Goal: Task Accomplishment & Management: Manage account settings

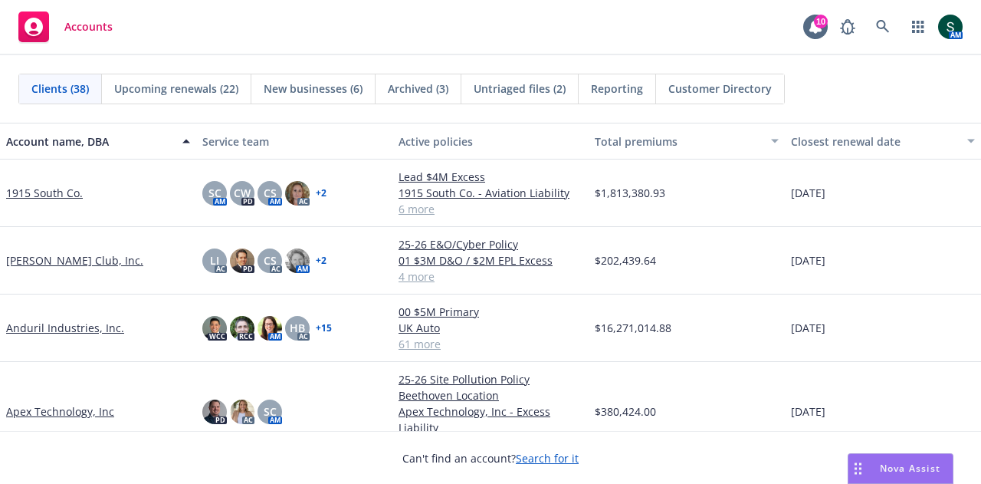
click at [99, 30] on span "Accounts" at bounding box center [88, 27] width 48 height 12
click at [886, 21] on icon at bounding box center [883, 27] width 14 height 14
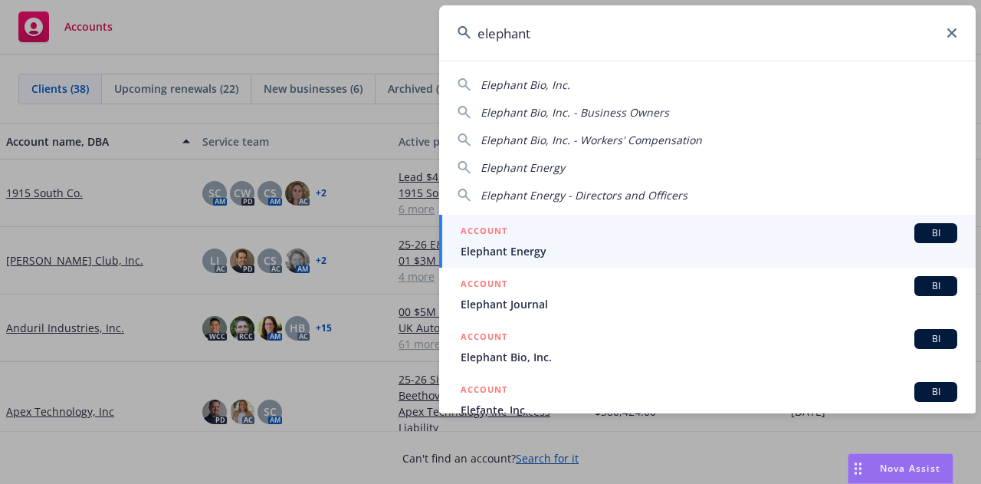
type input "elephant"
click at [518, 249] on span "Elephant Energy" at bounding box center [709, 251] width 497 height 16
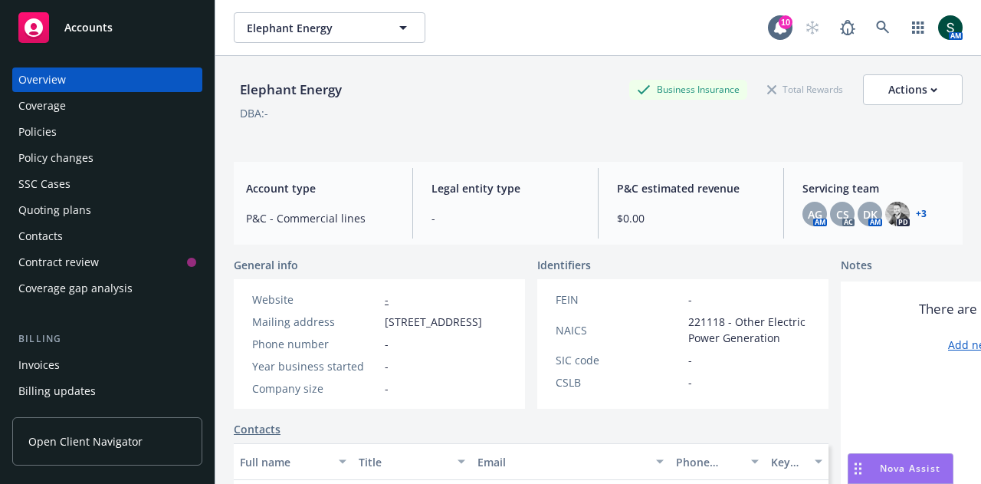
click at [63, 127] on div "Policies" at bounding box center [107, 132] width 178 height 25
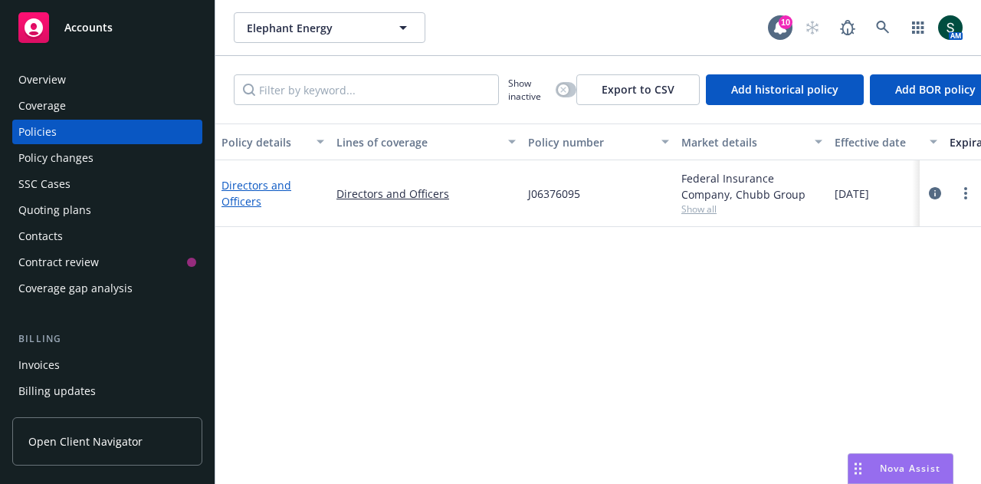
click at [258, 197] on link "Directors and Officers" at bounding box center [257, 193] width 70 height 31
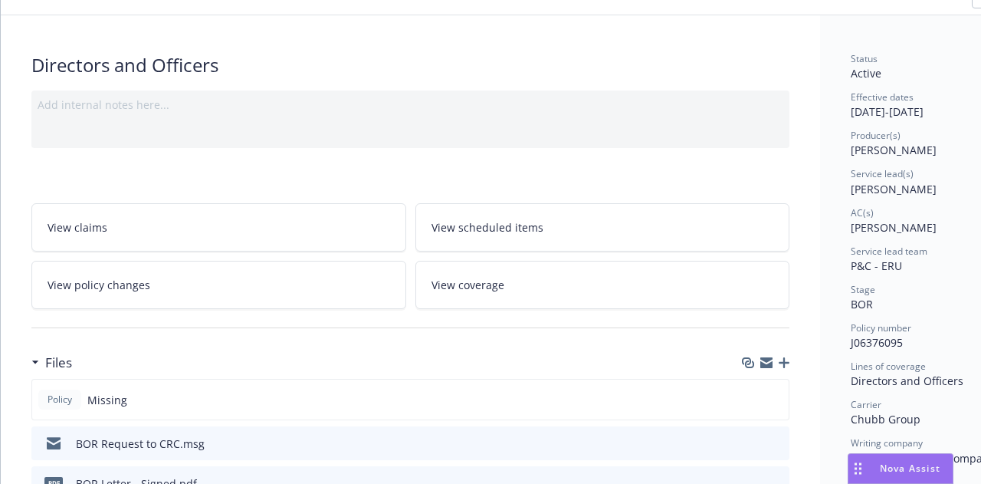
scroll to position [230, 0]
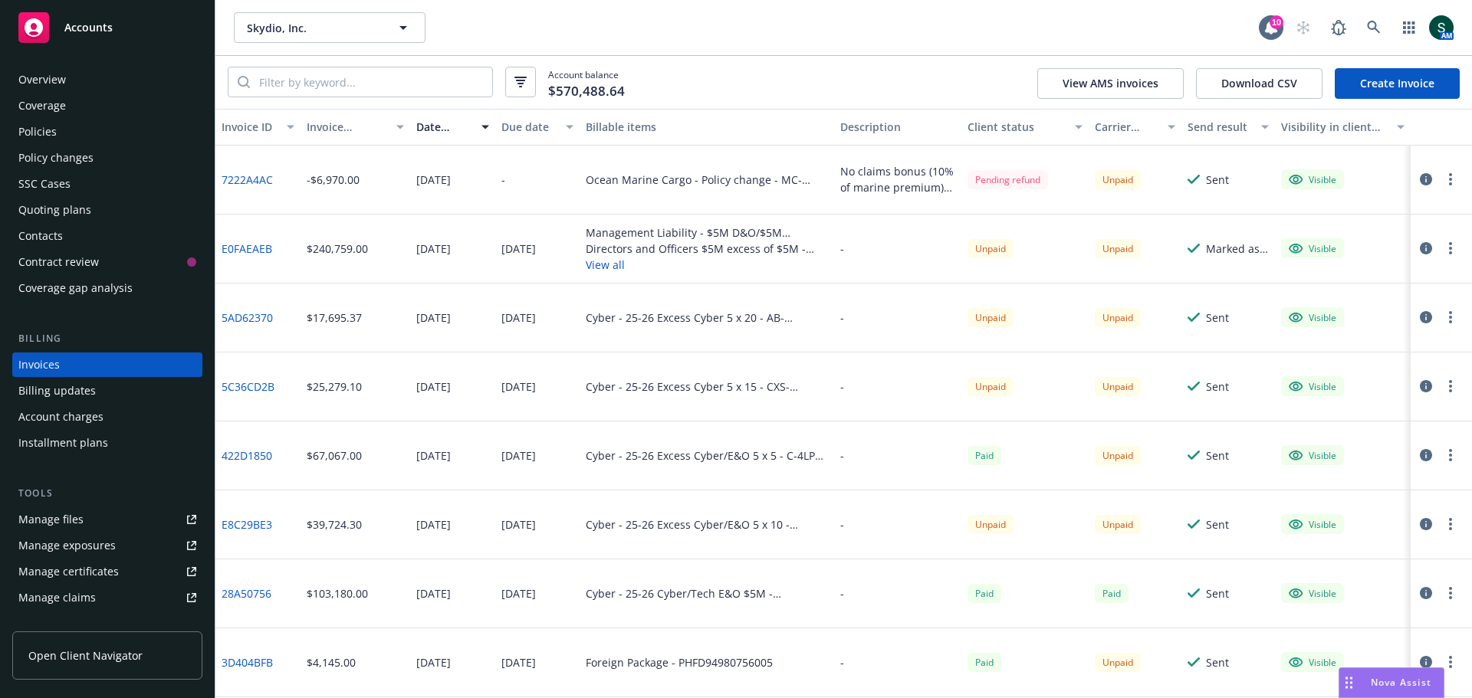
click at [81, 25] on span "Accounts" at bounding box center [88, 27] width 48 height 12
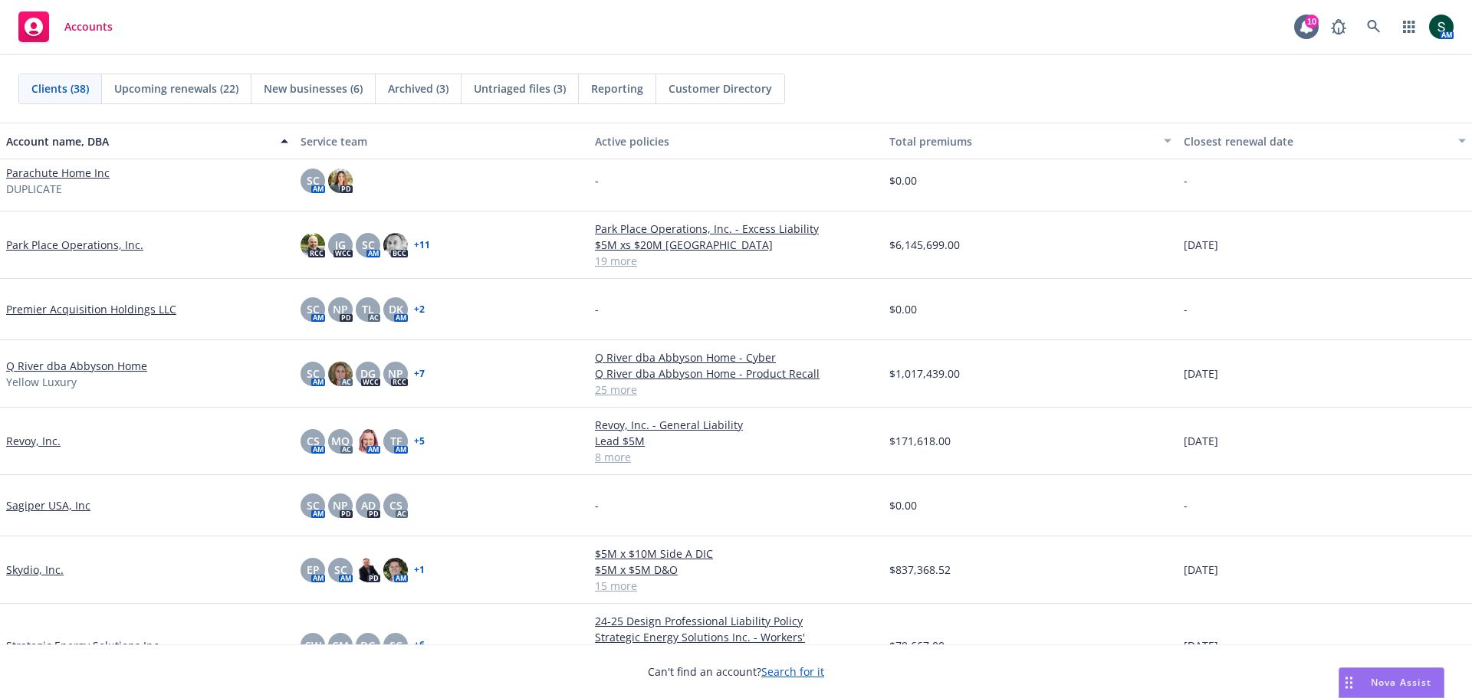
scroll to position [1457, 0]
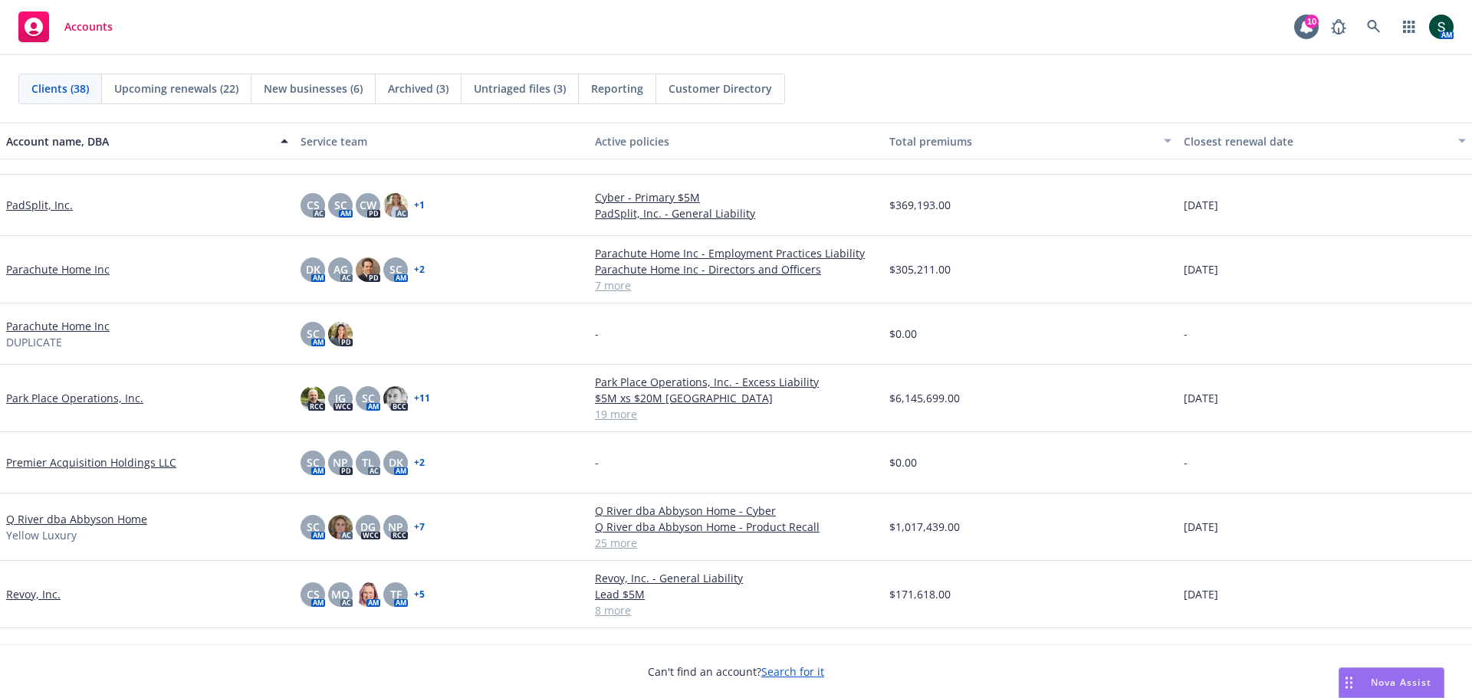
click at [45, 273] on link "Parachute Home Inc" at bounding box center [58, 269] width 104 height 16
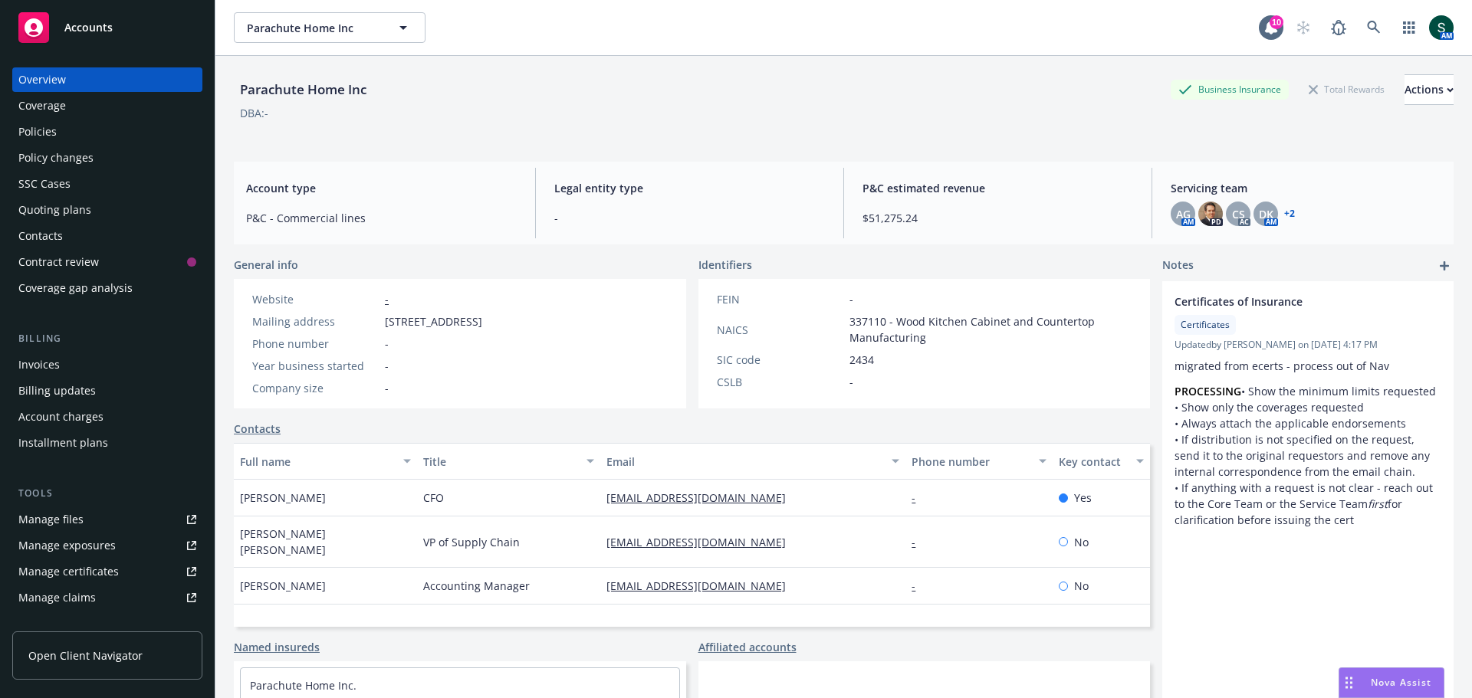
click at [51, 361] on div "Invoices" at bounding box center [38, 365] width 41 height 25
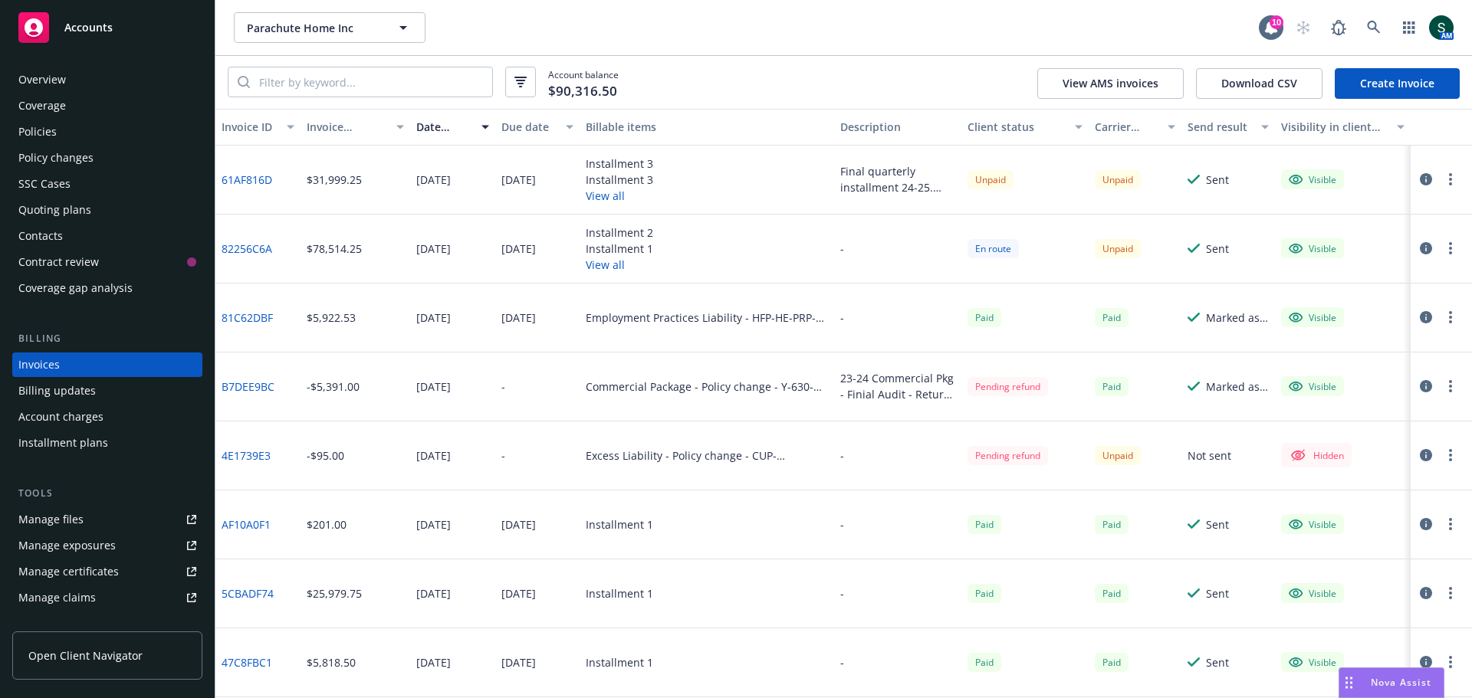
click at [251, 252] on link "82256C6A" at bounding box center [247, 249] width 51 height 16
click at [1371, 22] on icon at bounding box center [1373, 27] width 13 height 13
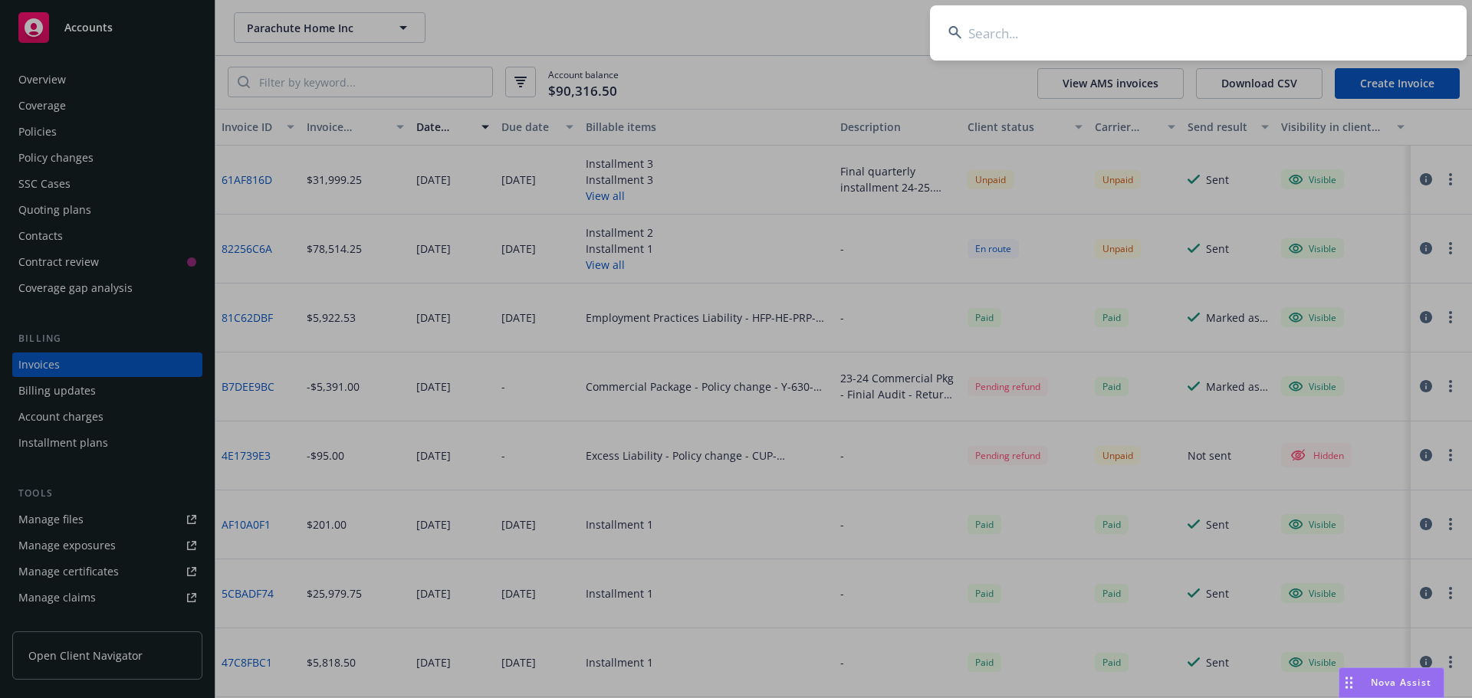
click at [1044, 41] on input at bounding box center [1198, 32] width 537 height 55
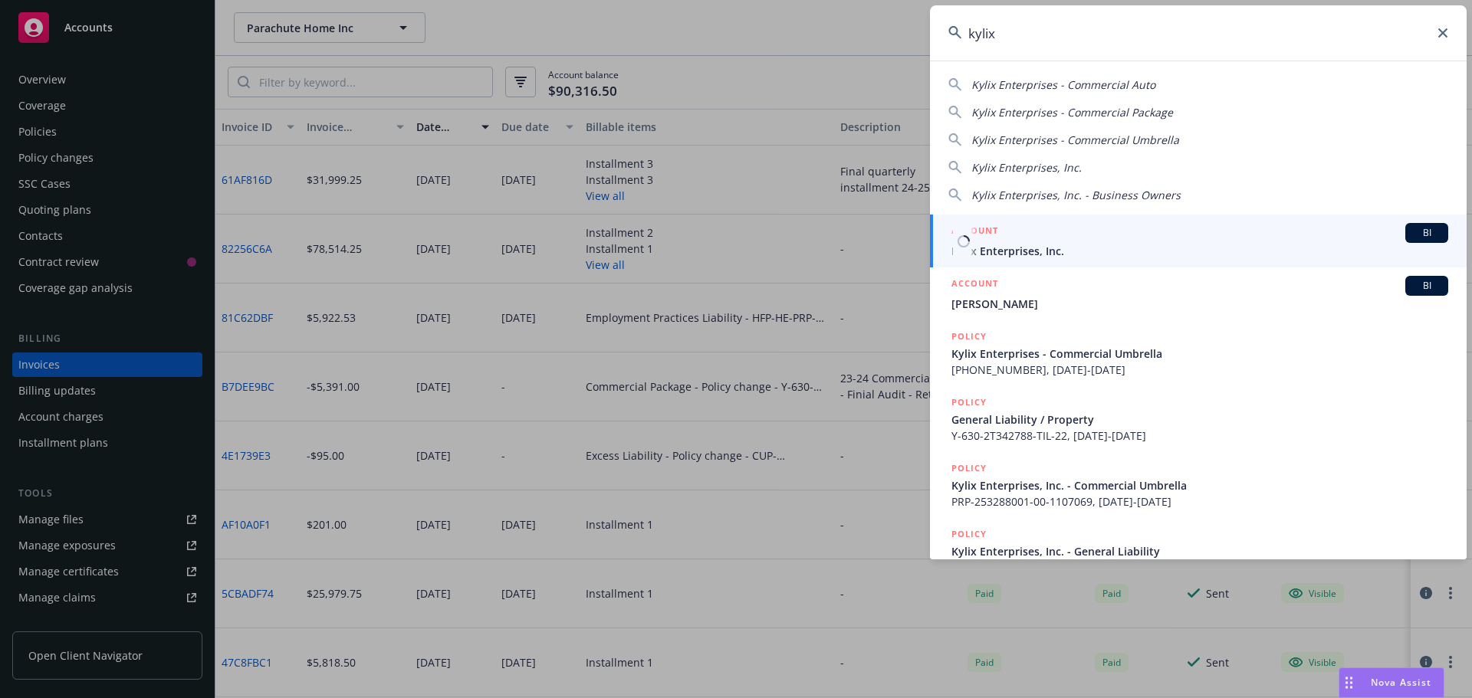
type input "kylix"
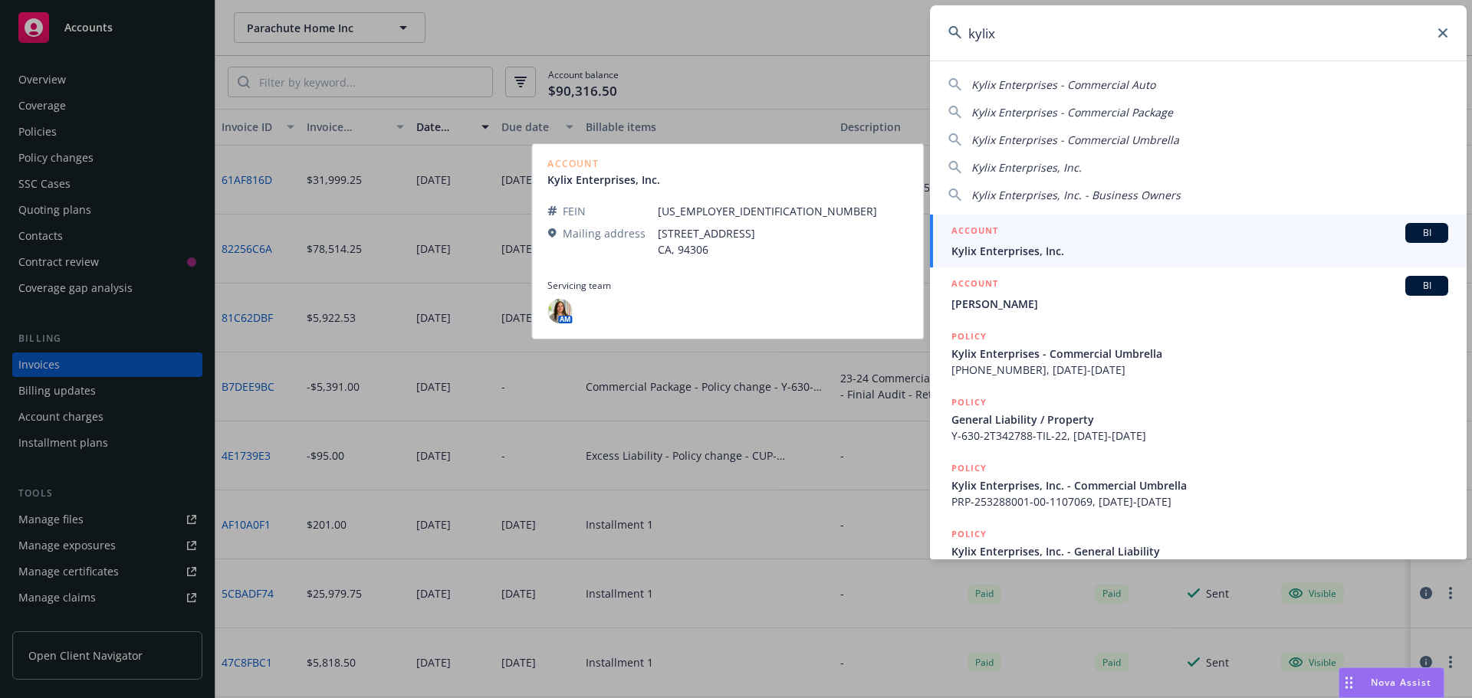
click at [1024, 242] on div "ACCOUNT BI" at bounding box center [1199, 233] width 497 height 20
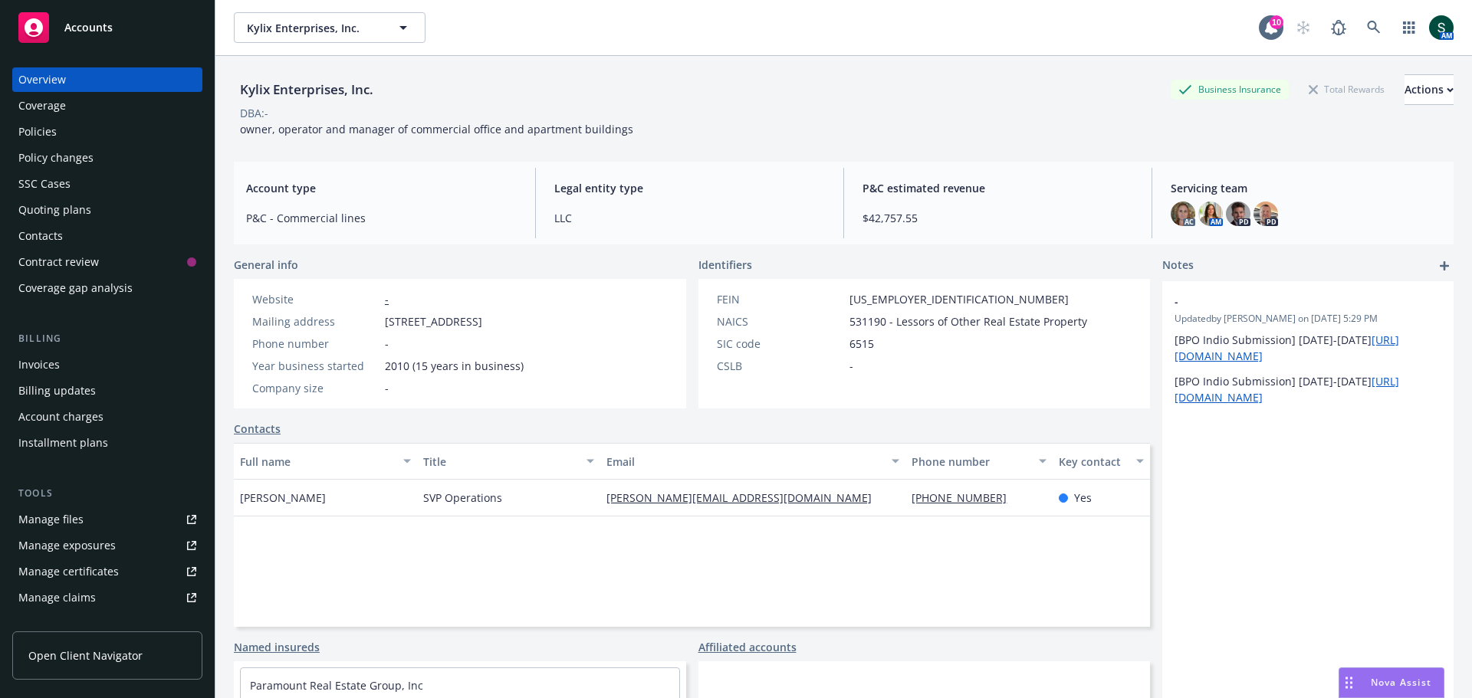
click at [46, 133] on div "Policies" at bounding box center [37, 132] width 38 height 25
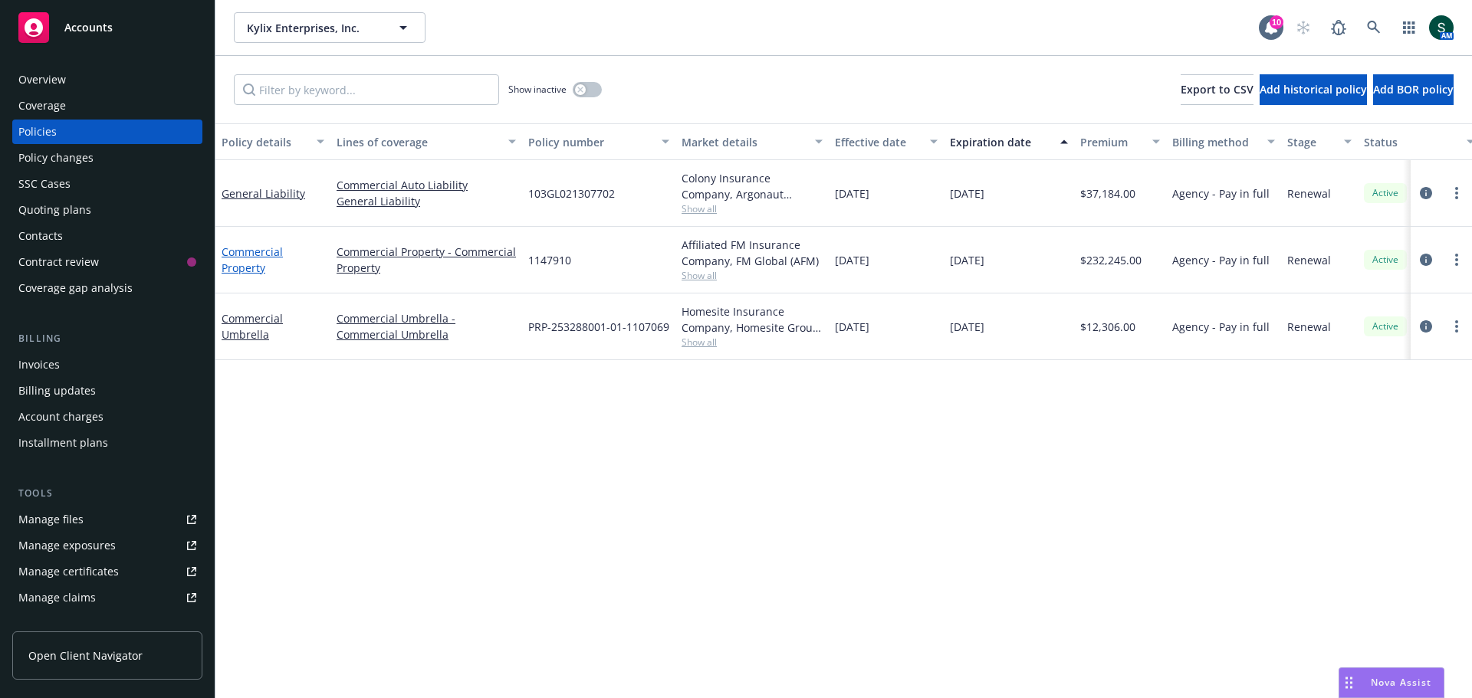
click at [251, 264] on link "Commercial Property" at bounding box center [252, 260] width 61 height 31
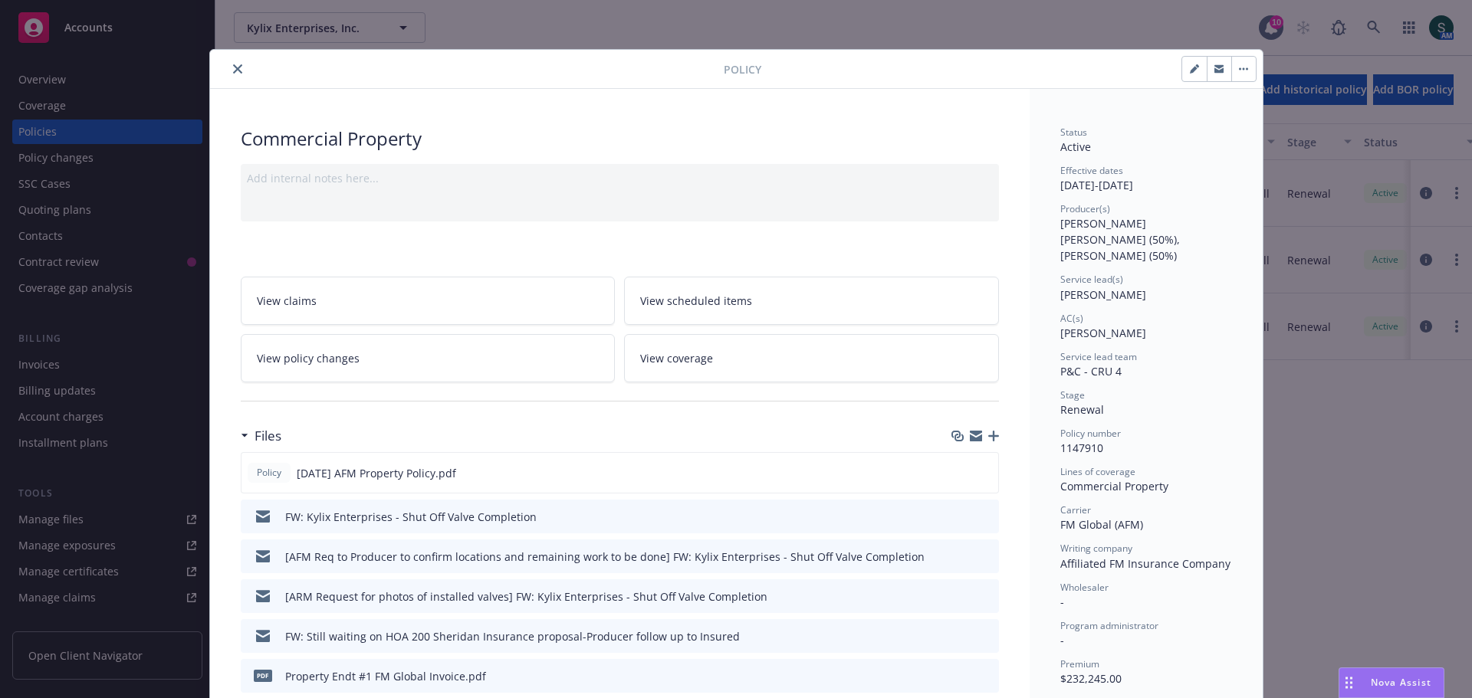
click at [234, 68] on icon "close" at bounding box center [237, 68] width 9 height 9
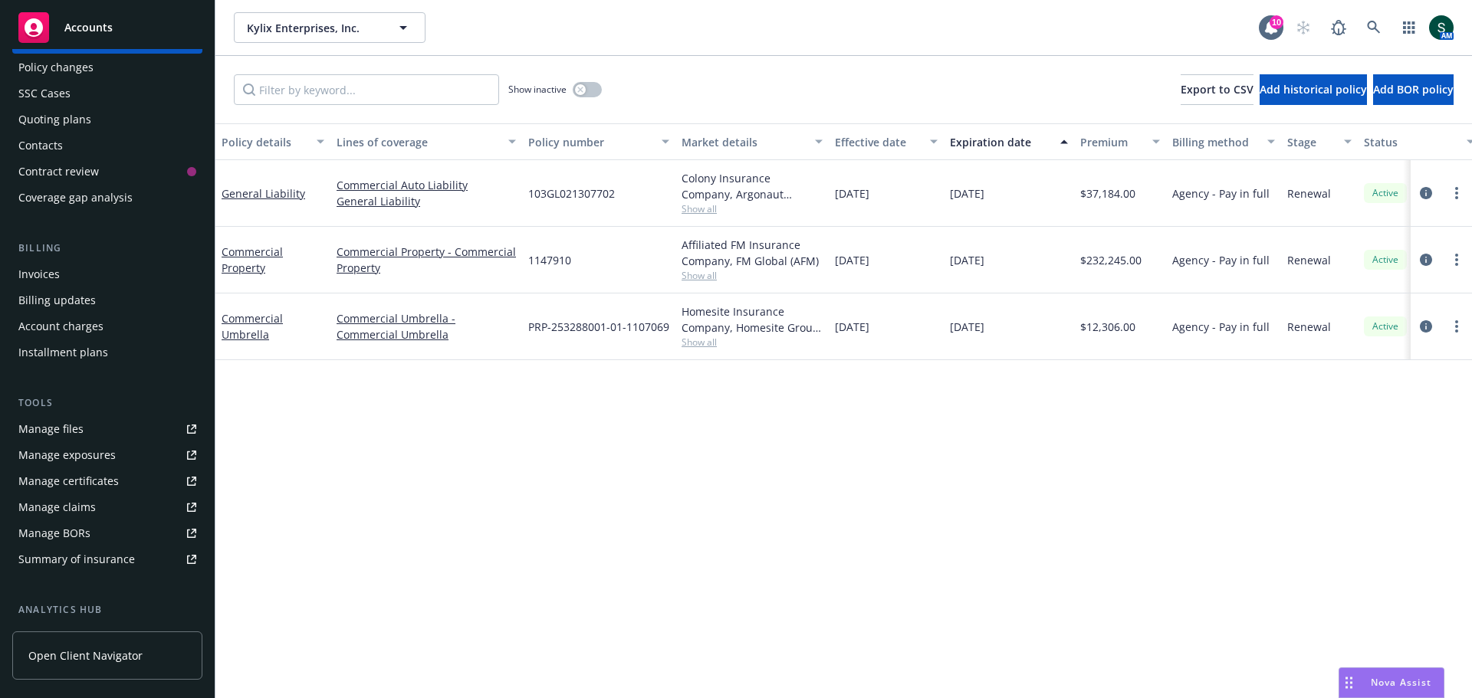
scroll to position [153, 0]
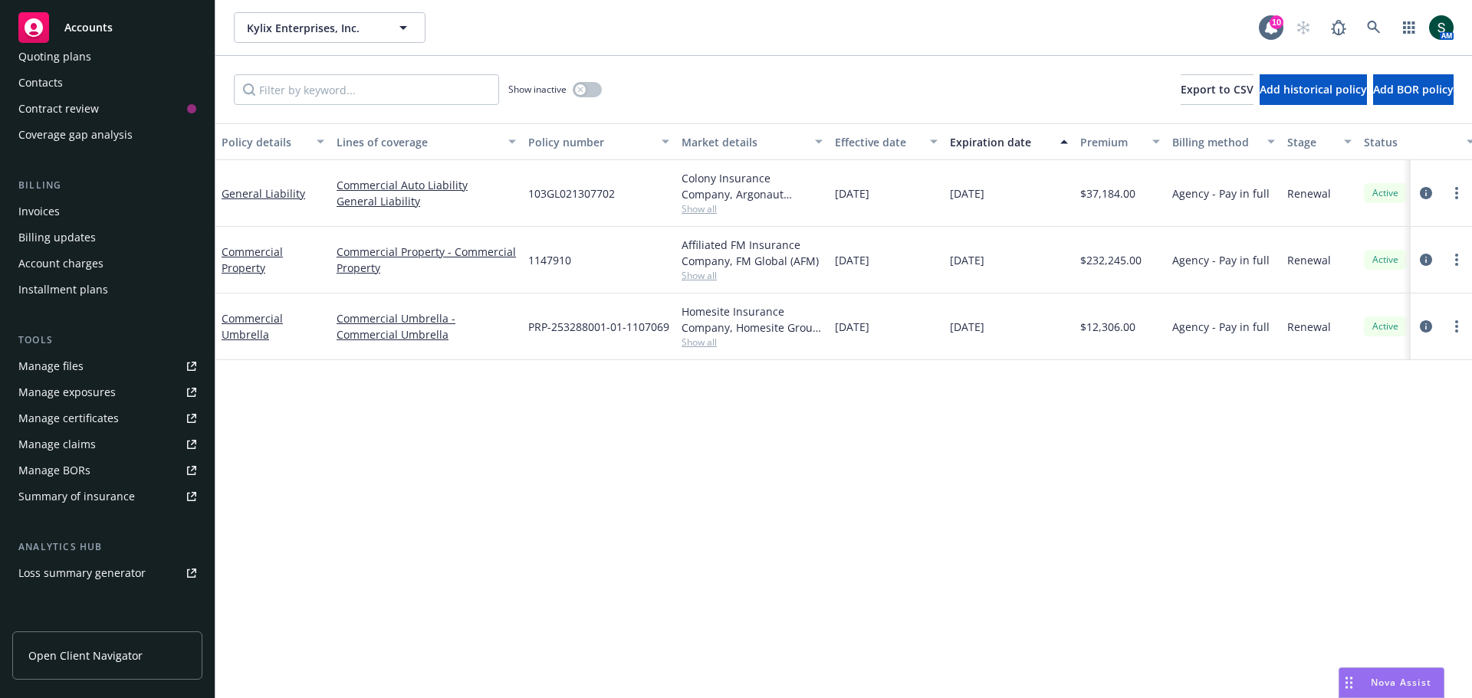
click at [70, 371] on div "Manage files" at bounding box center [50, 366] width 65 height 25
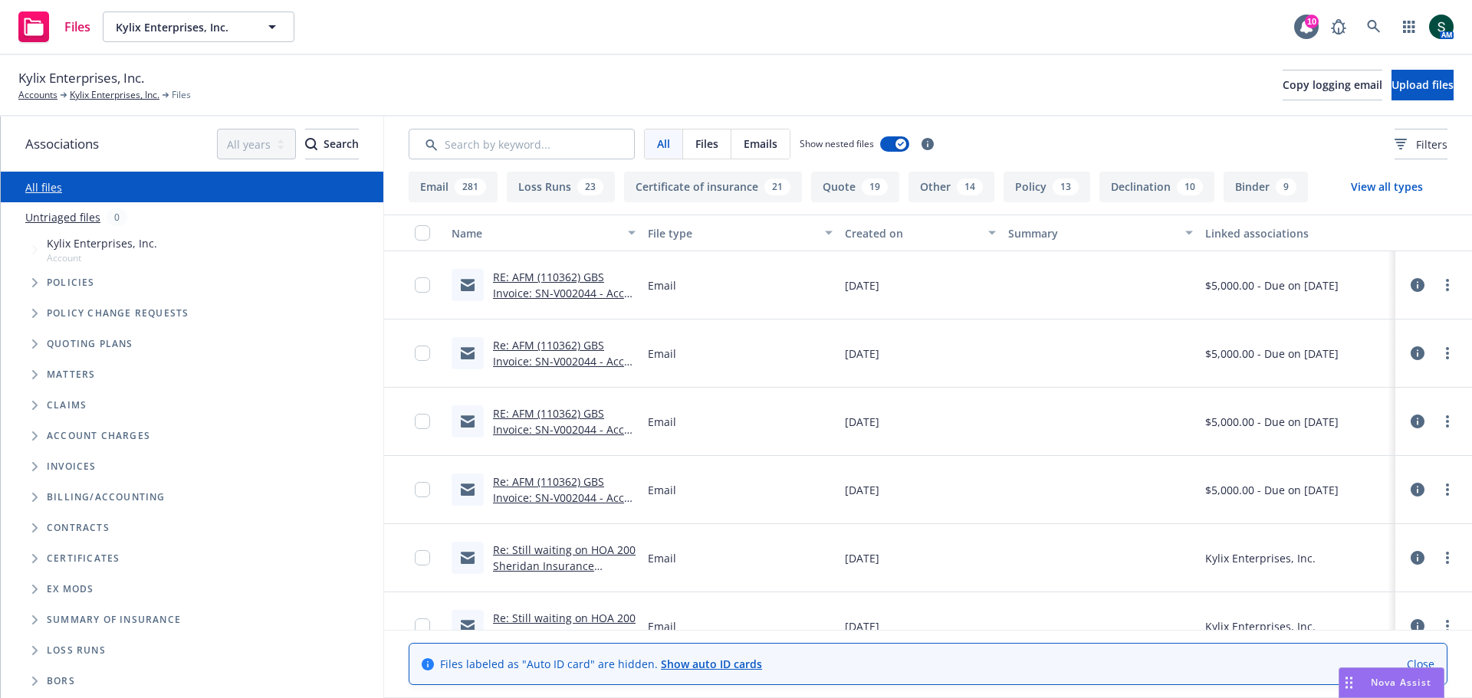
scroll to position [77, 0]
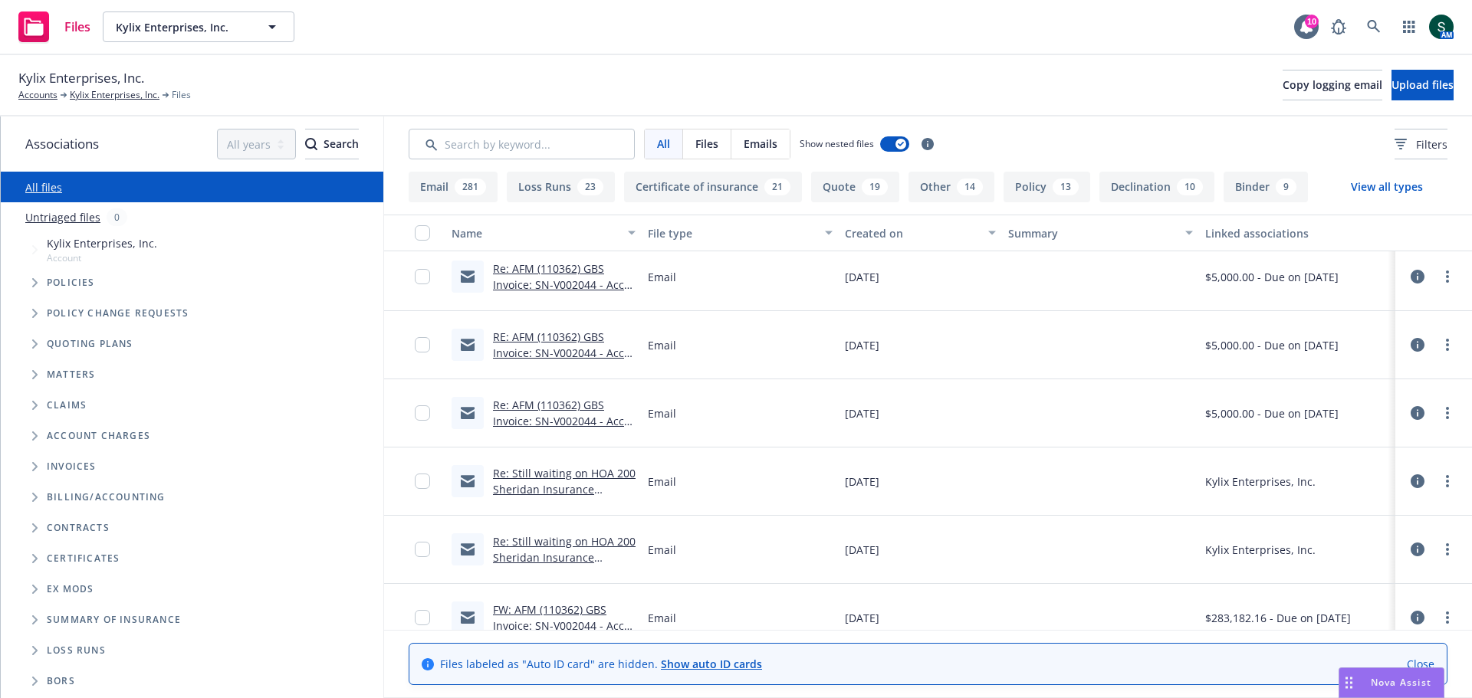
click at [583, 479] on link "Re: Still waiting on HOA 200 Sheridan Insurance proposal" at bounding box center [564, 489] width 143 height 47
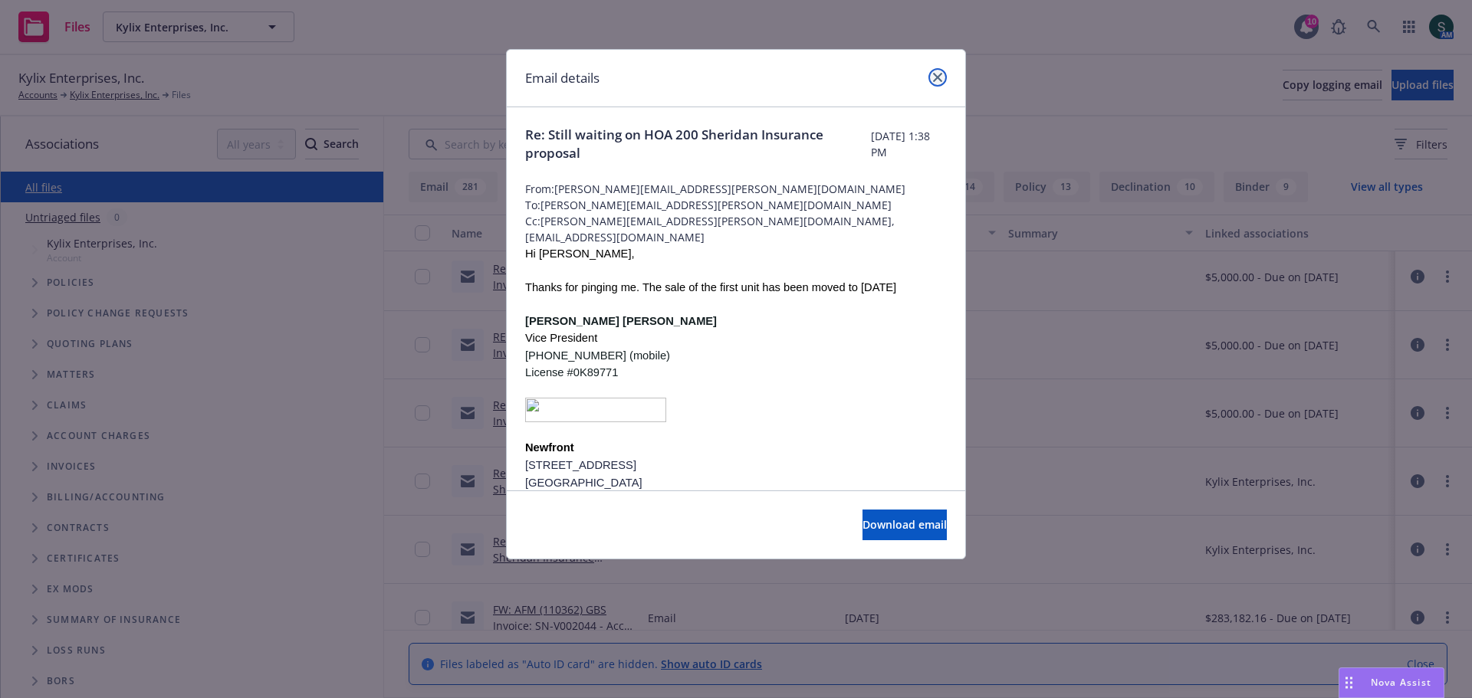
click at [932, 76] on link "close" at bounding box center [937, 77] width 18 height 18
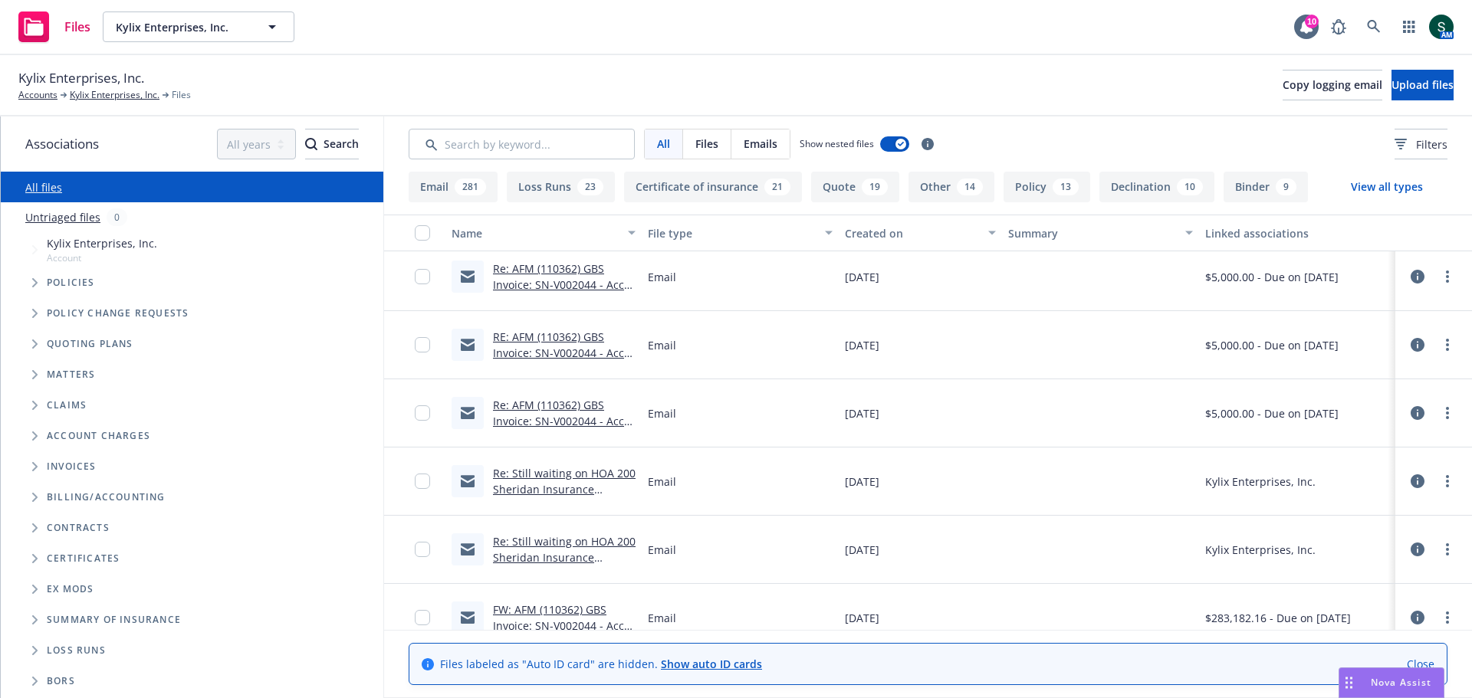
click at [568, 557] on link "Re: Still waiting on HOA 200 Sheridan Insurance proposal" at bounding box center [564, 557] width 143 height 47
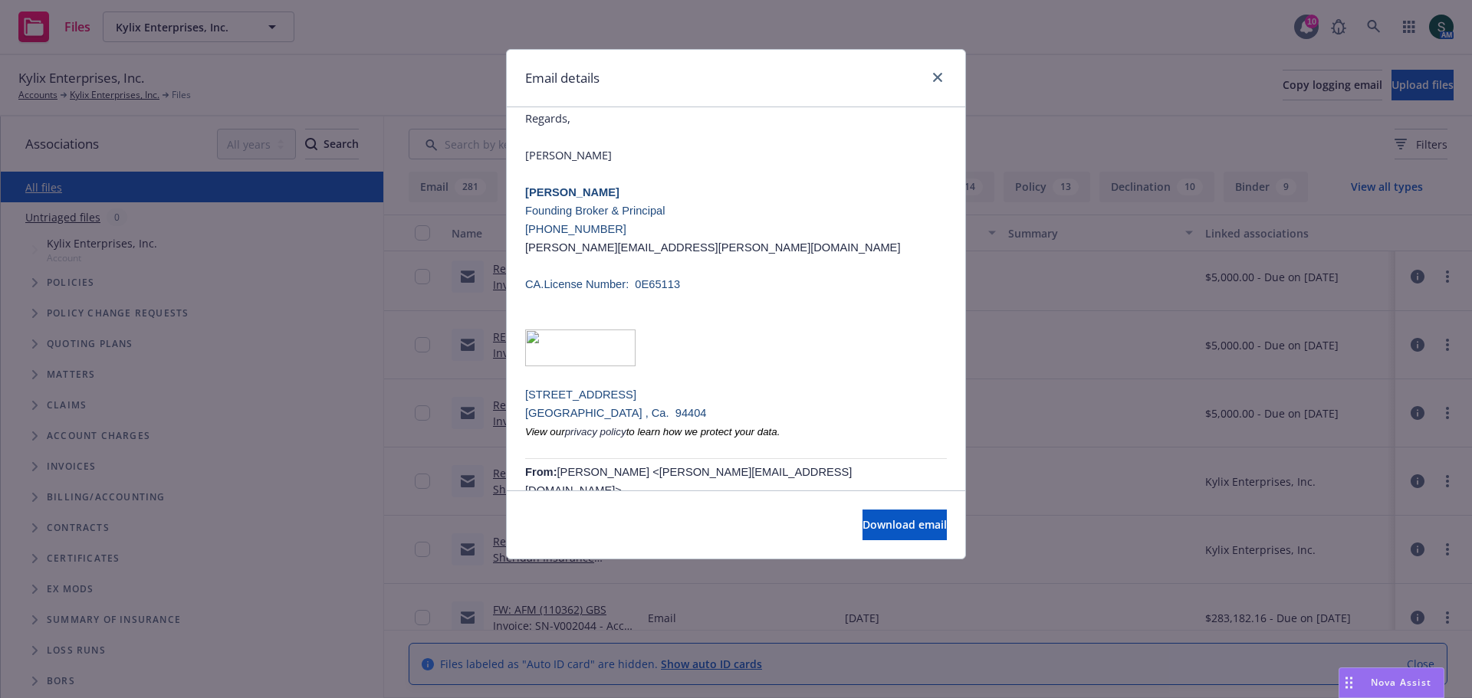
scroll to position [2950, 0]
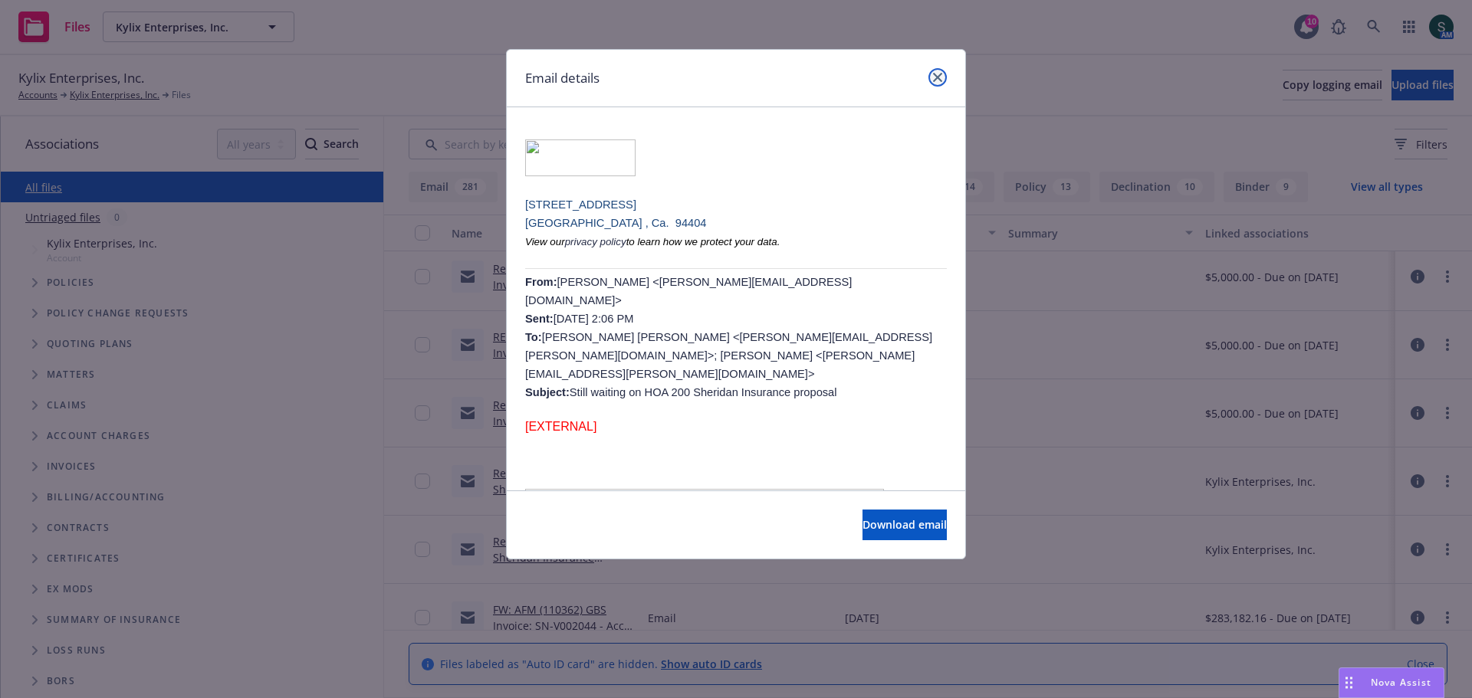
click at [939, 80] on icon "close" at bounding box center [937, 77] width 9 height 9
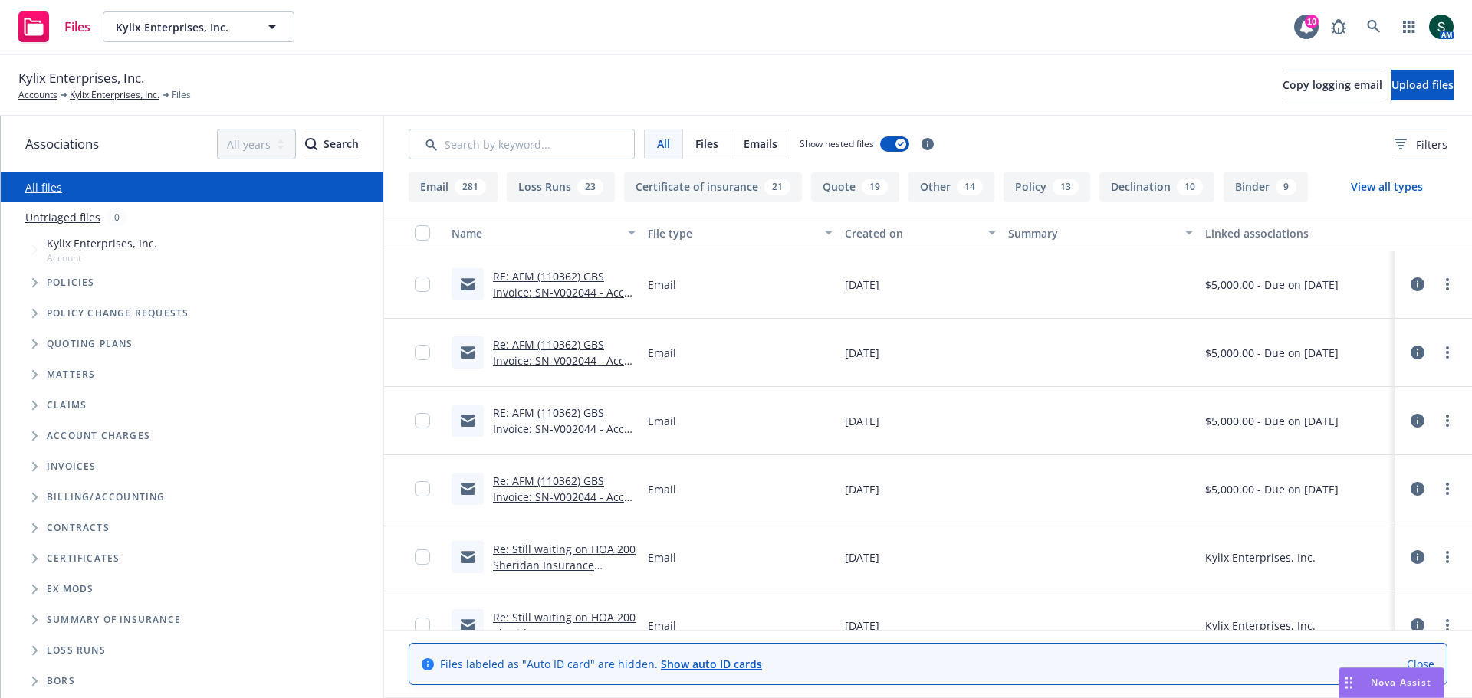
scroll to position [0, 0]
click at [61, 282] on span "Policies" at bounding box center [71, 282] width 48 height 9
click at [120, 96] on link "Kylix Enterprises, Inc." at bounding box center [115, 95] width 90 height 14
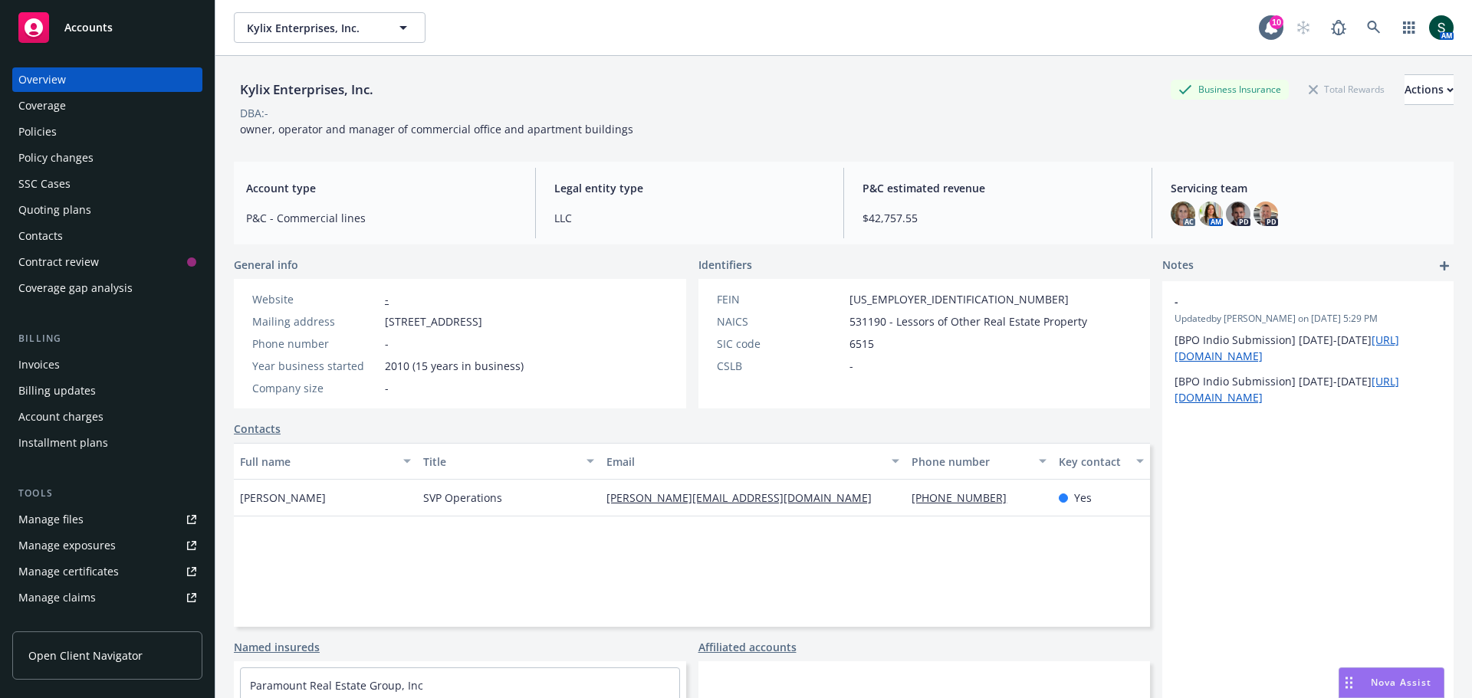
click at [37, 125] on div "Policies" at bounding box center [37, 132] width 38 height 25
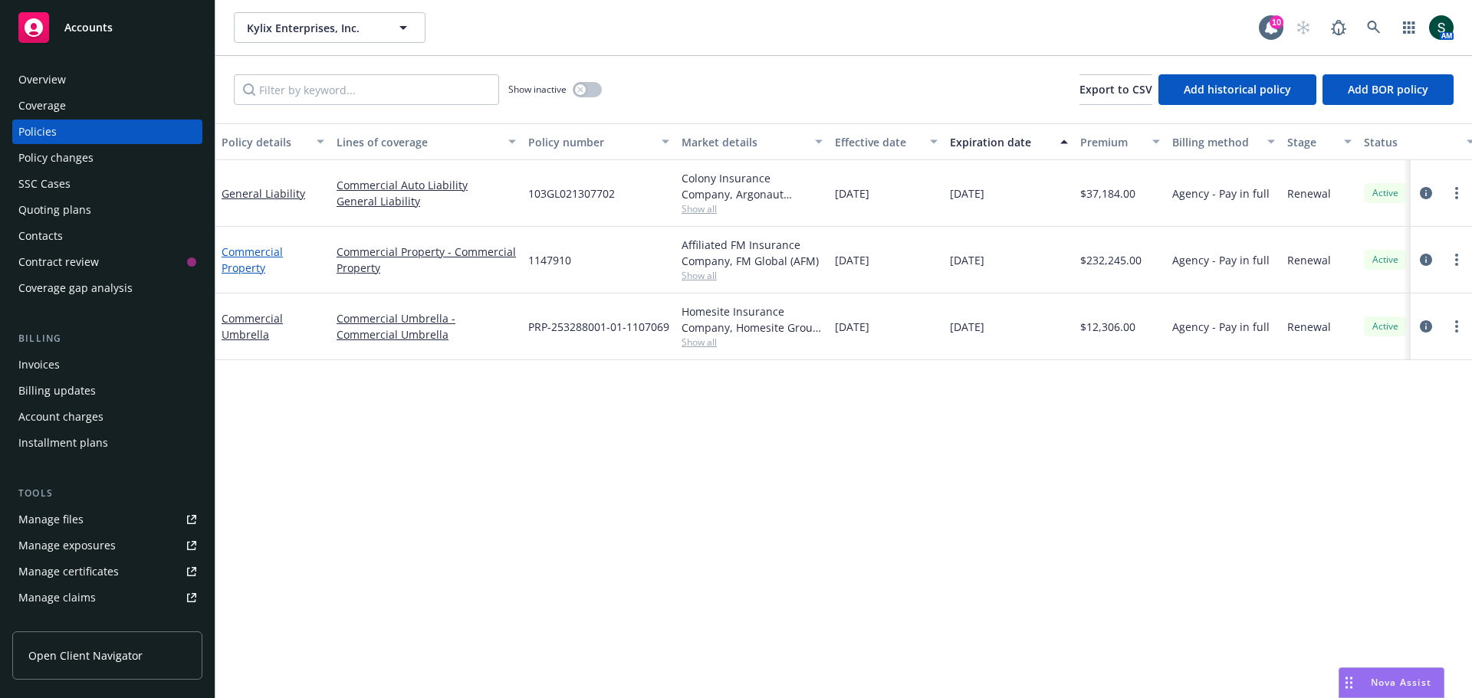
click at [255, 268] on link "Commercial Property" at bounding box center [252, 260] width 61 height 31
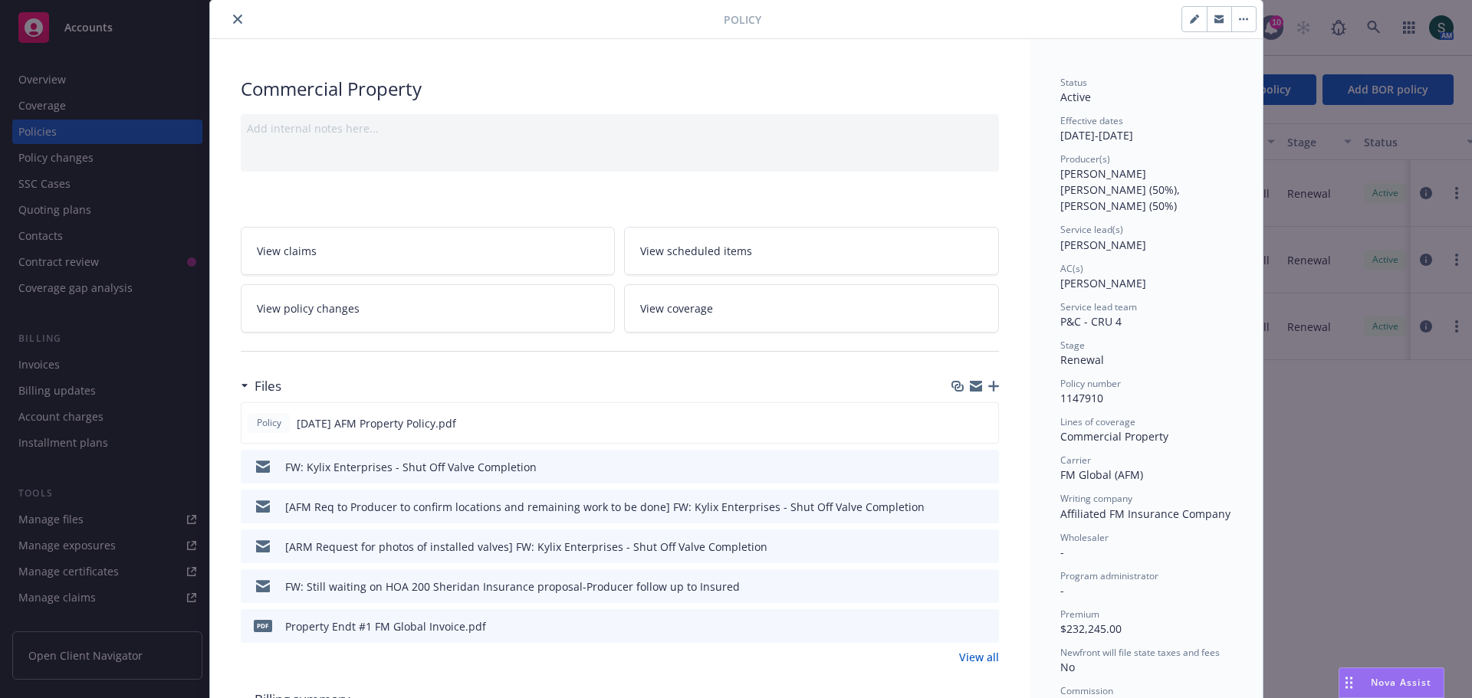
scroll to position [77, 0]
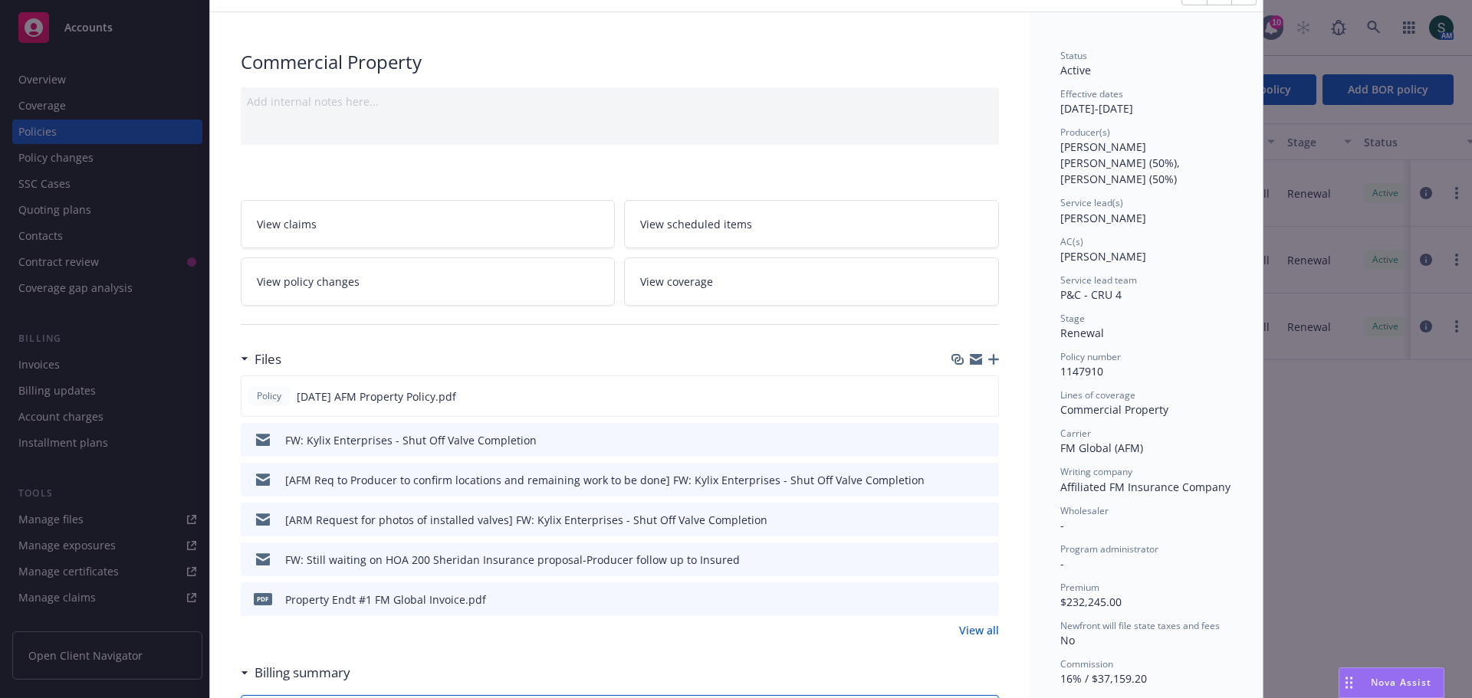
click at [975, 631] on link "View all" at bounding box center [979, 631] width 40 height 16
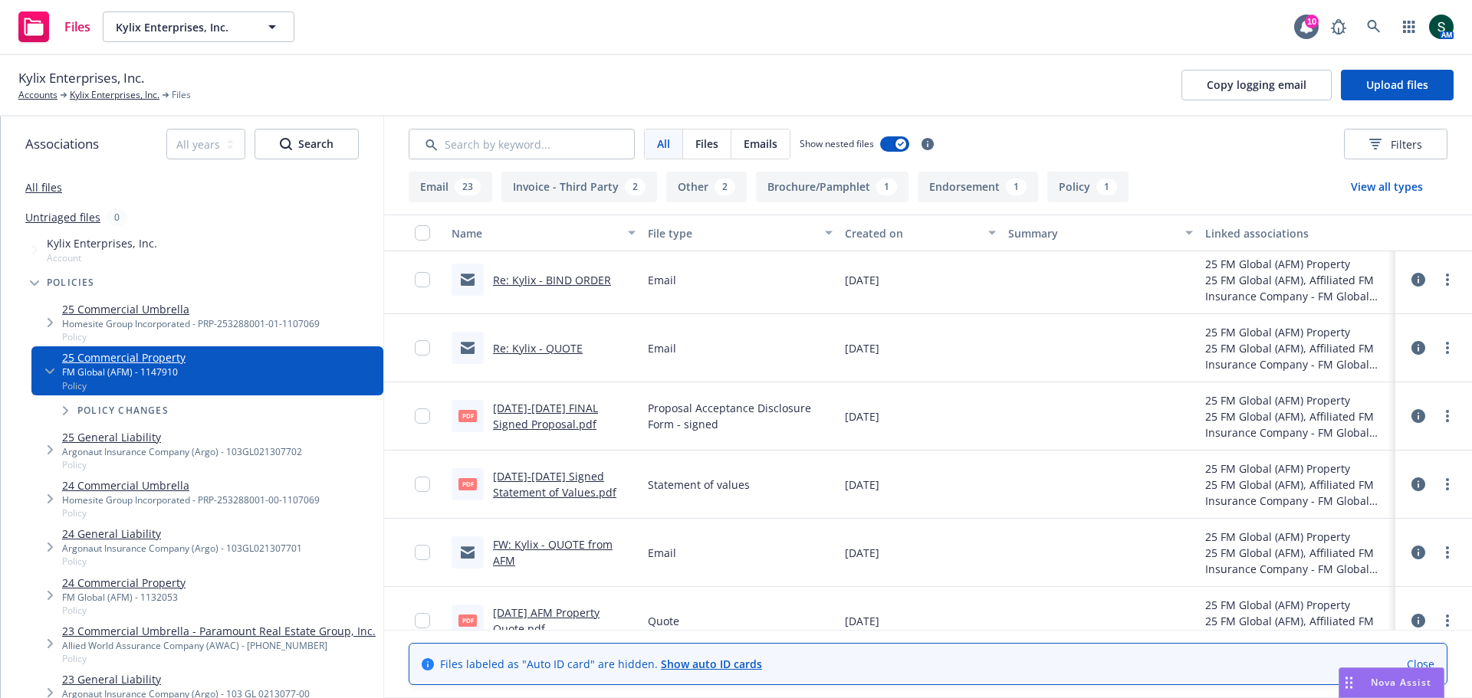
scroll to position [1853, 0]
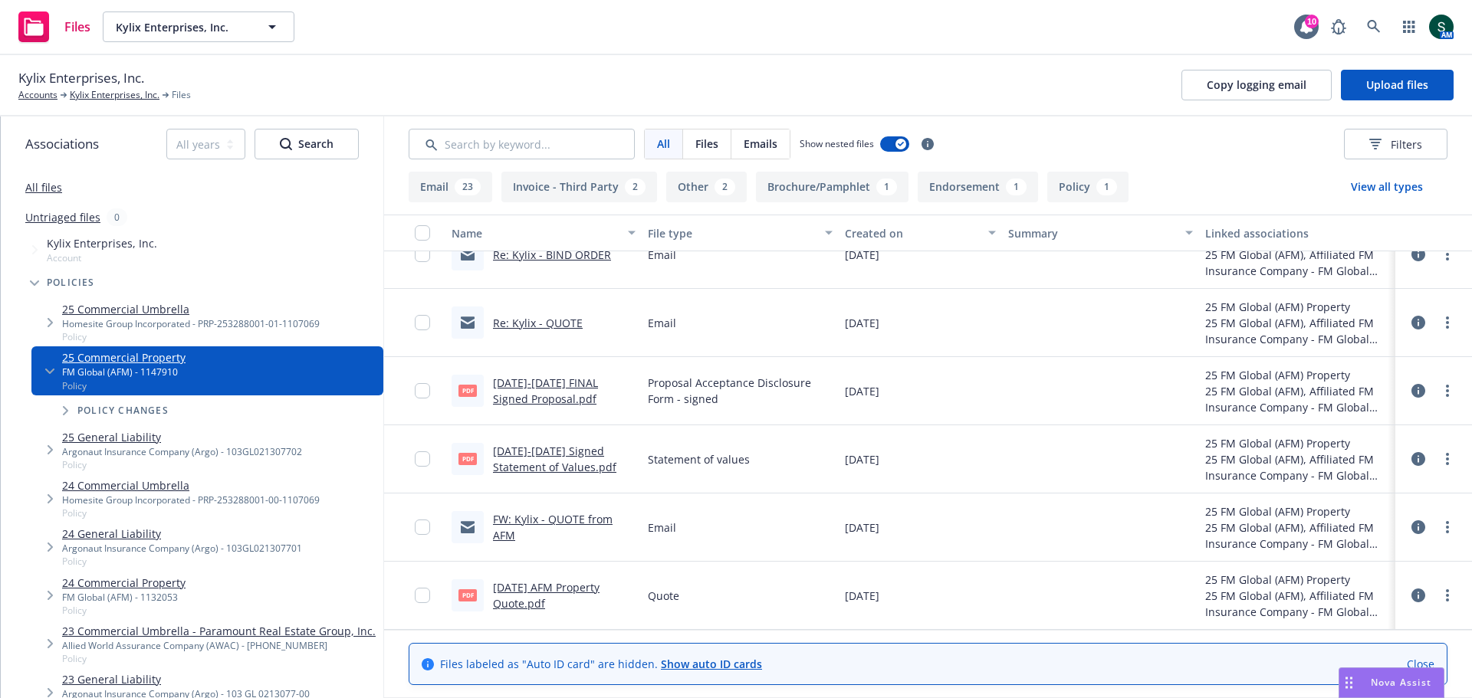
click at [537, 463] on link "[DATE]-[DATE] Signed Statement of Values.pdf" at bounding box center [554, 459] width 123 height 31
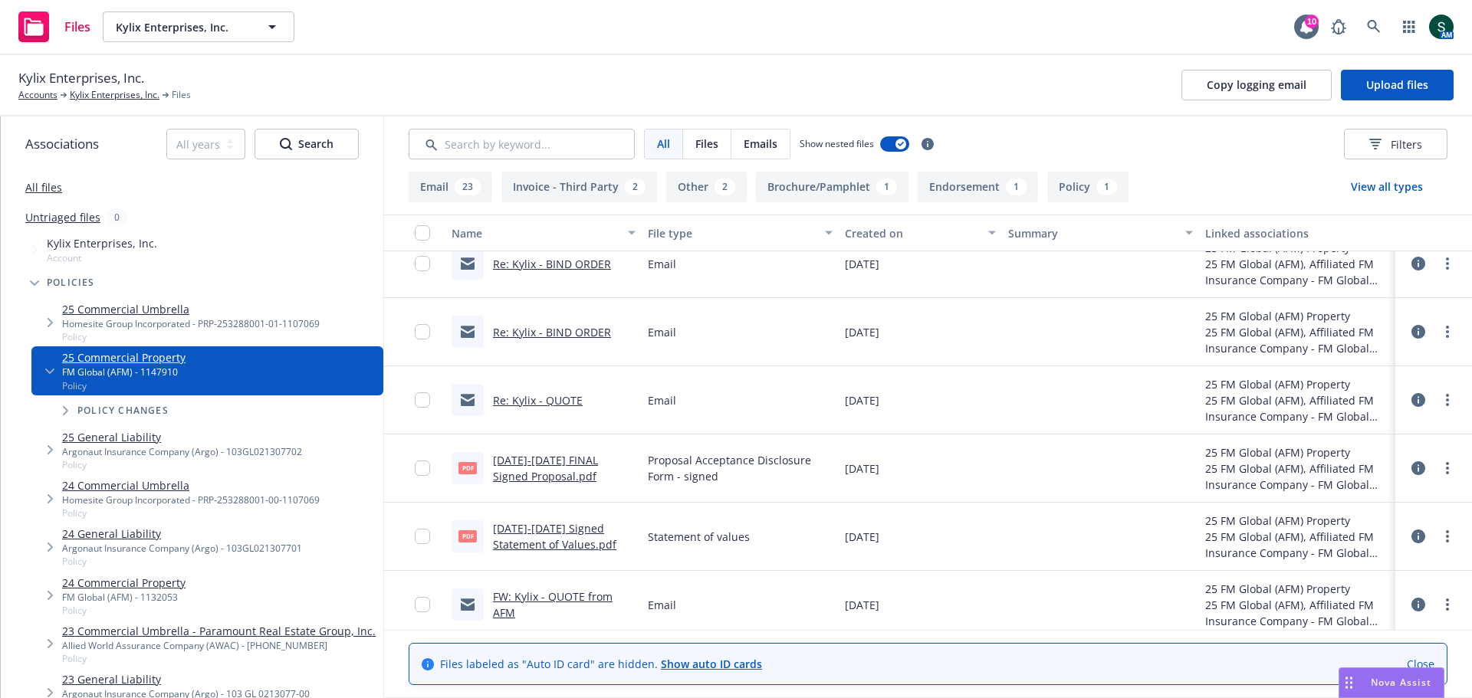
click at [530, 403] on link "Re: Kylix - QUOTE" at bounding box center [538, 400] width 90 height 15
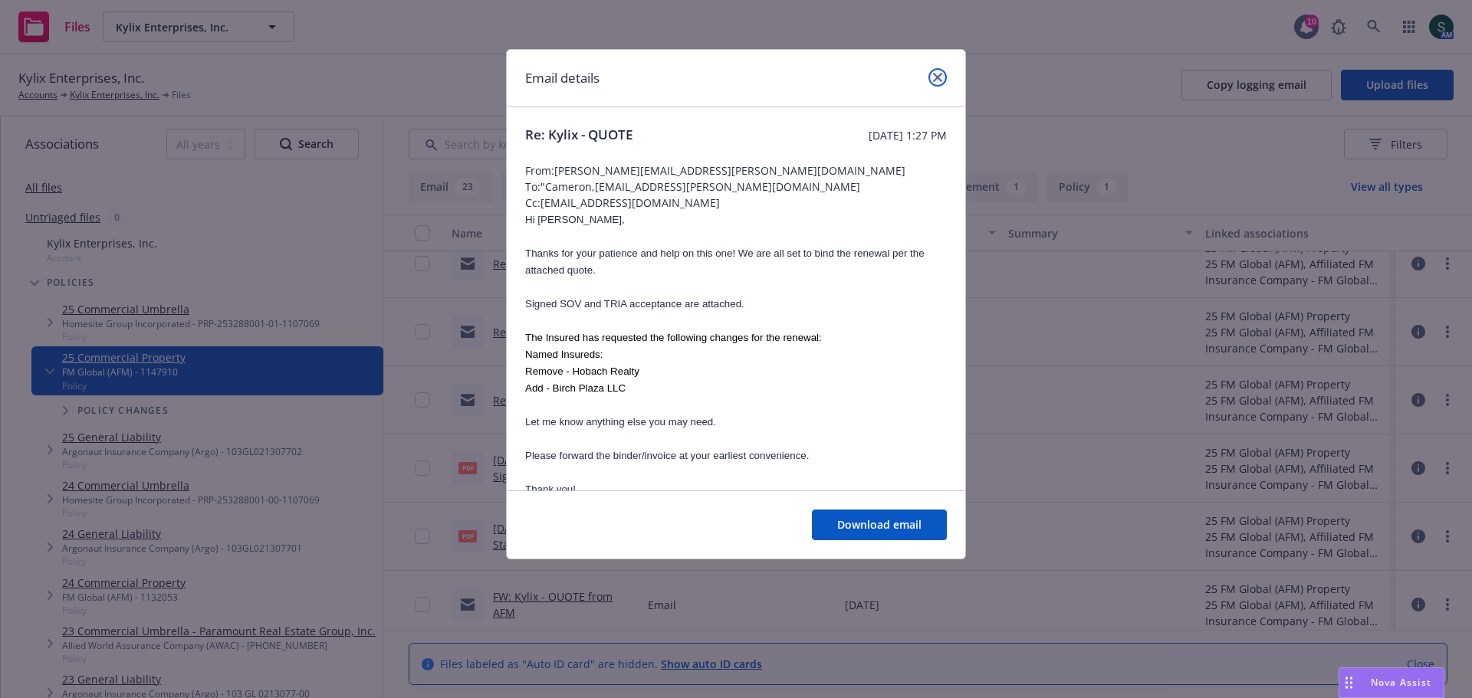
click at [942, 81] on icon "close" at bounding box center [937, 77] width 9 height 9
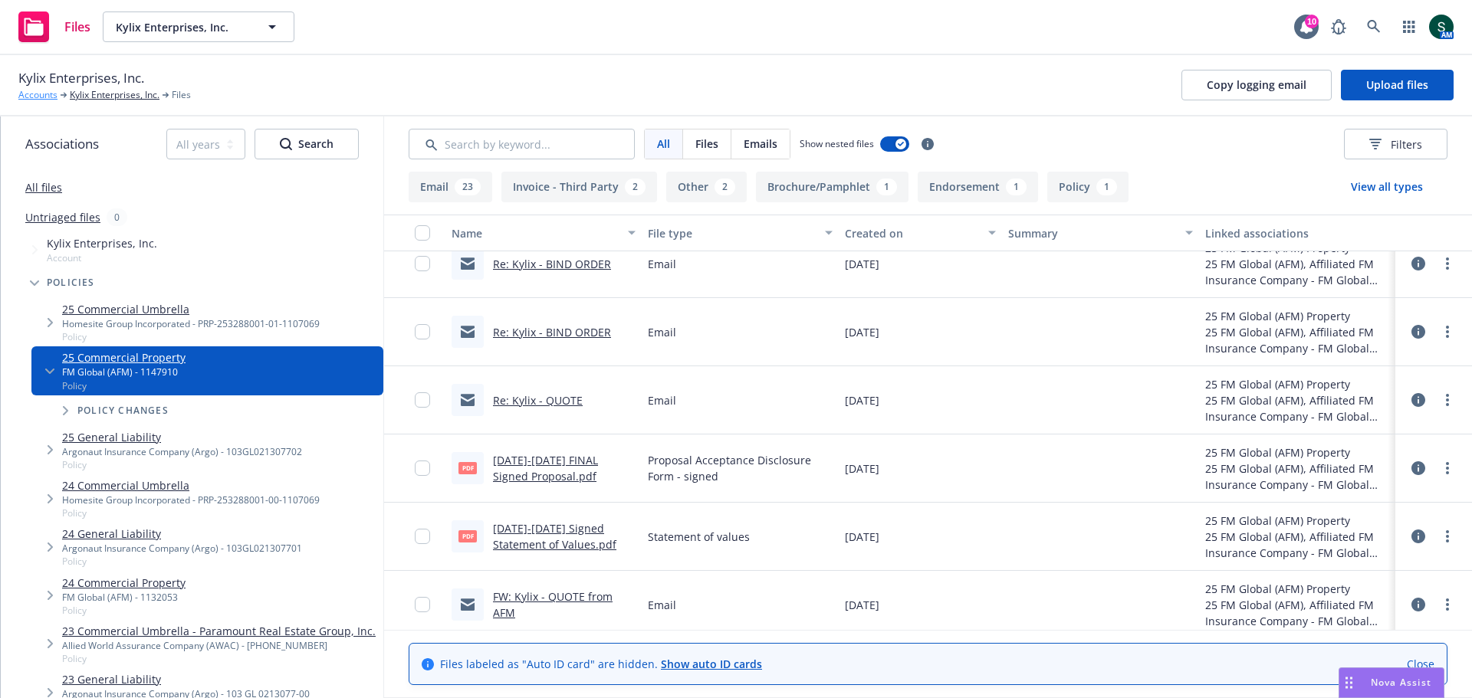
click at [29, 95] on link "Accounts" at bounding box center [37, 95] width 39 height 14
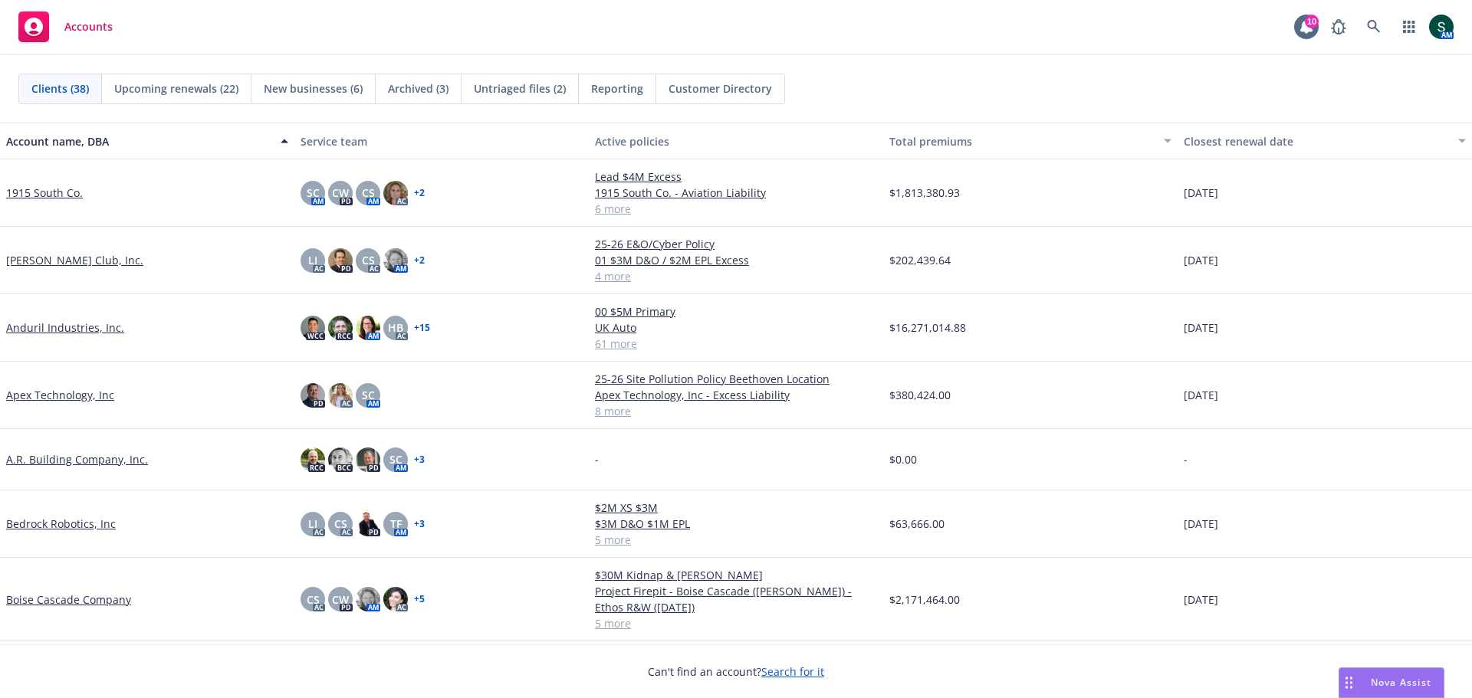
click at [22, 528] on link "Bedrock Robotics, Inc" at bounding box center [61, 524] width 110 height 16
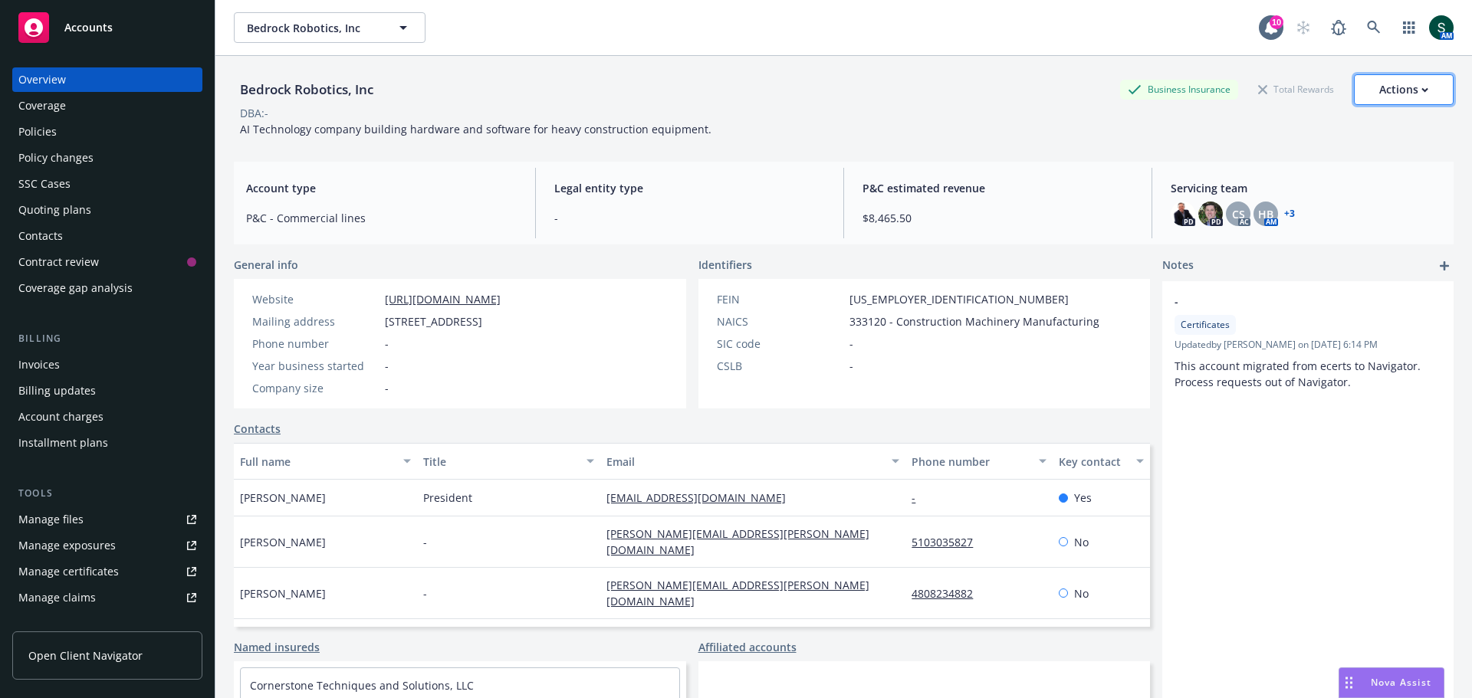
click at [1381, 87] on div "Actions" at bounding box center [1403, 89] width 49 height 29
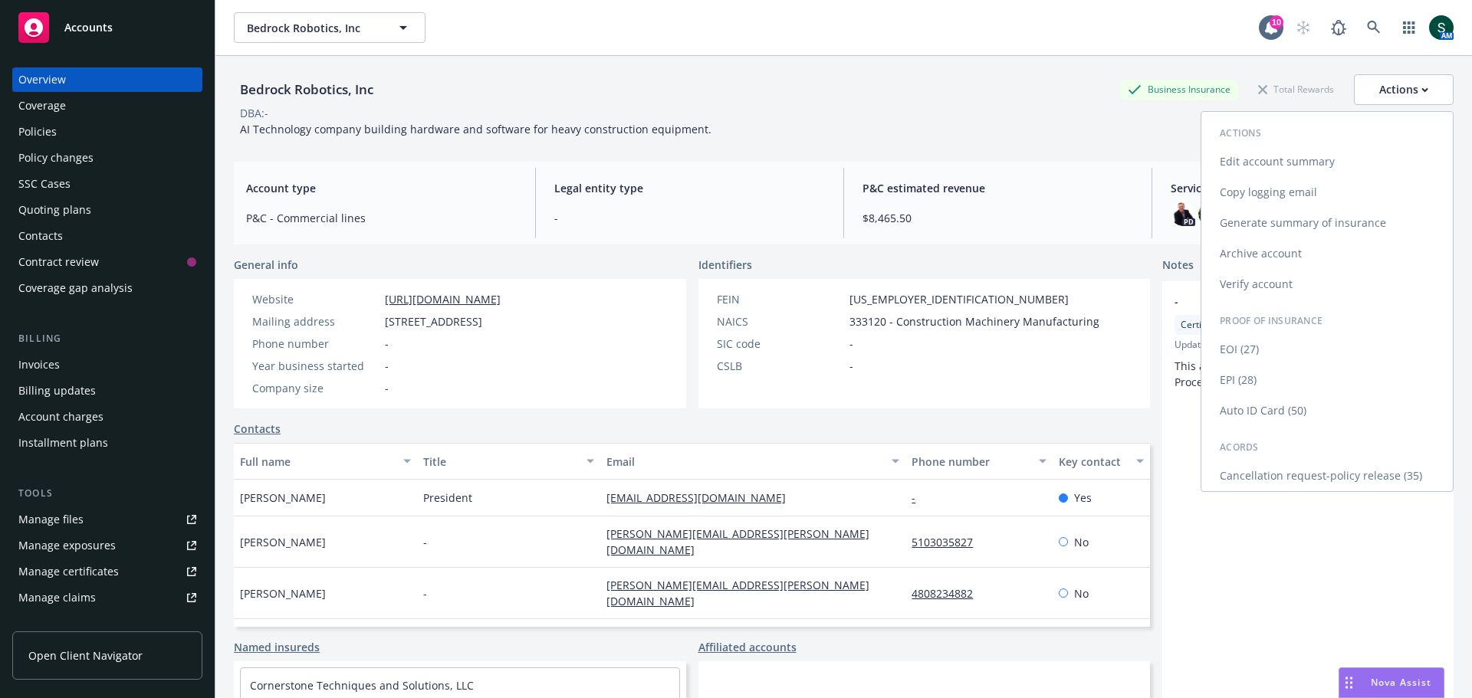
click at [1280, 155] on link "Edit account summary" at bounding box center [1326, 161] width 251 height 31
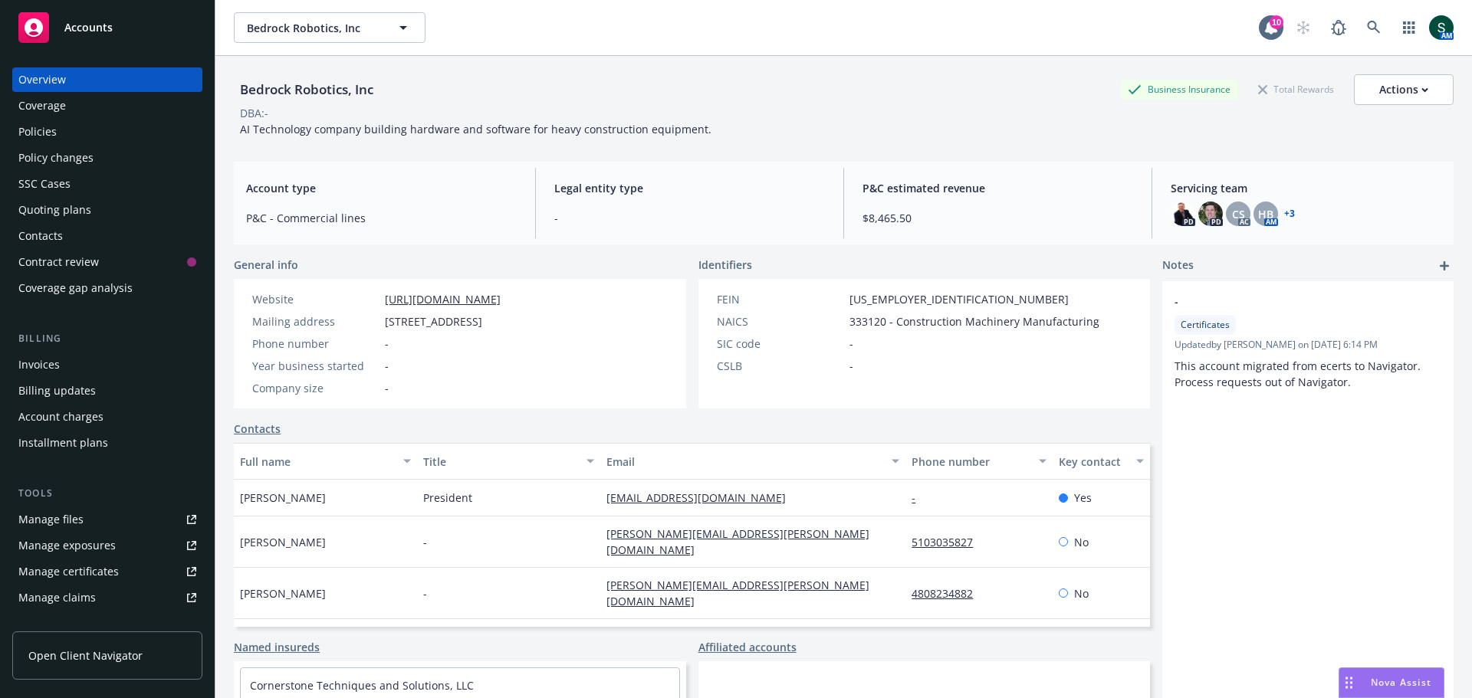
select select "US"
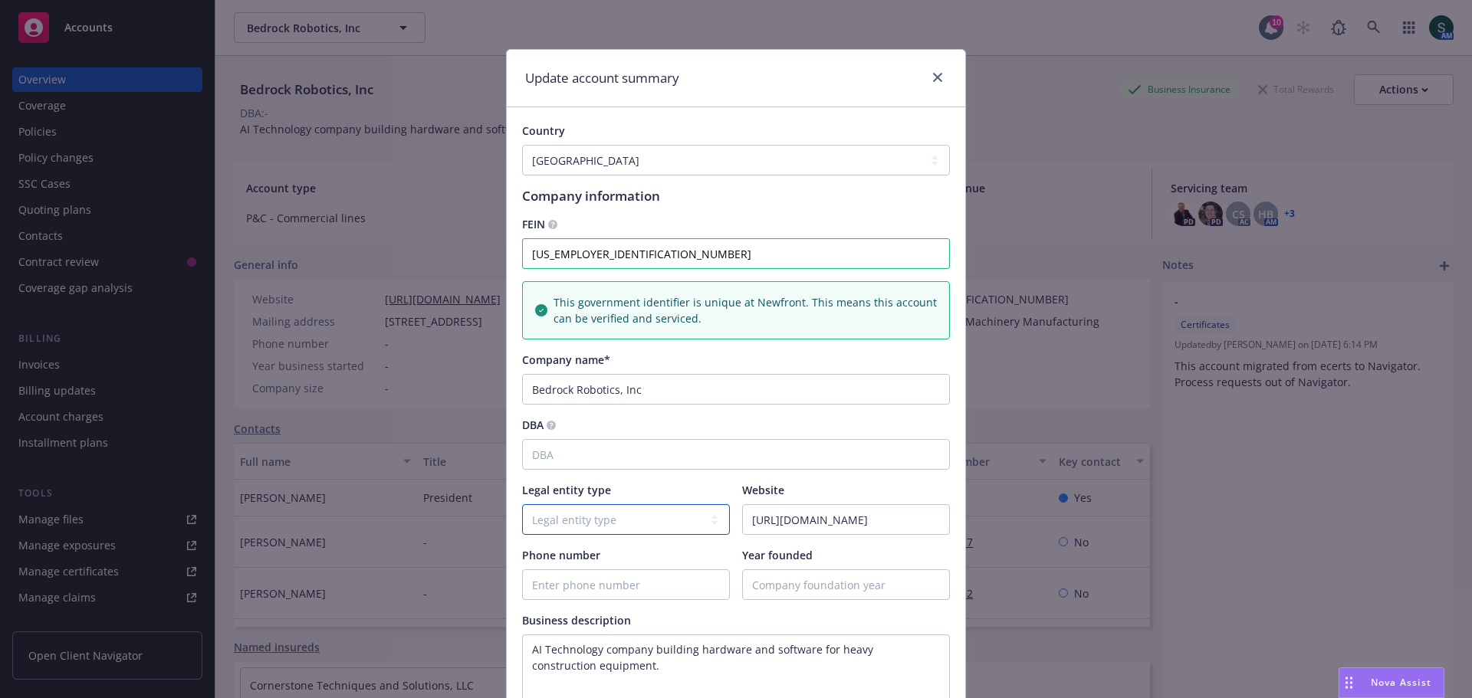
click at [681, 526] on select "Legal entity type C-corporation Government entity Independent contractor Joint …" at bounding box center [626, 520] width 208 height 31
select select "C-corporation"
click at [522, 505] on select "Legal entity type C-corporation Government entity Independent contractor Joint …" at bounding box center [626, 520] width 208 height 31
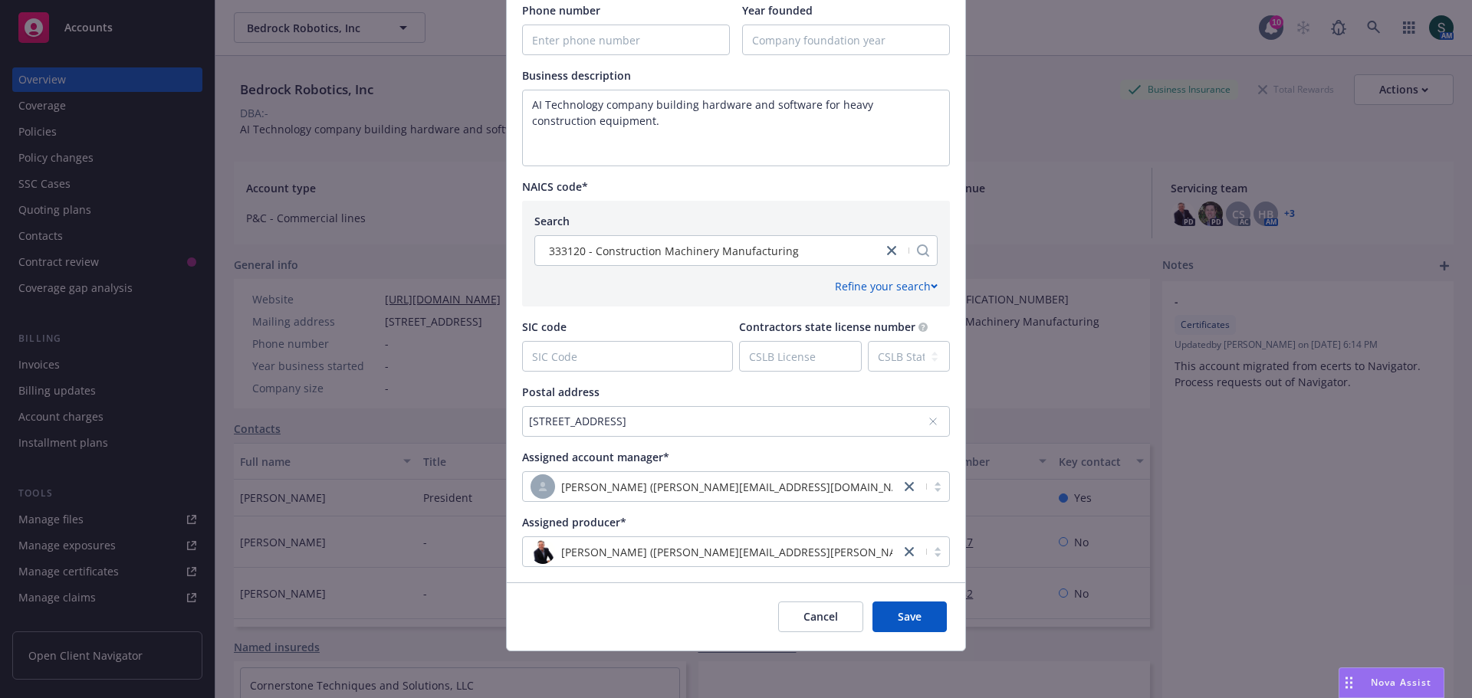
scroll to position [547, 0]
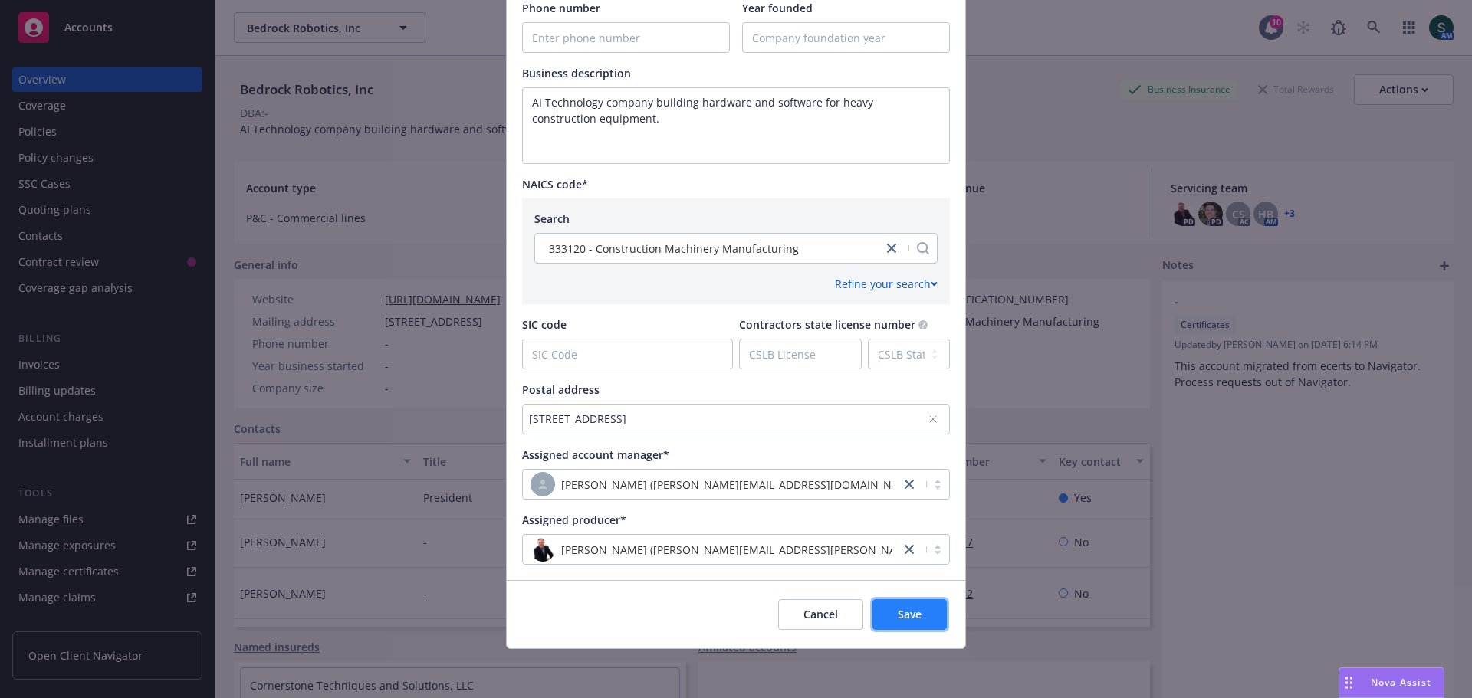
click at [905, 610] on span "Save" at bounding box center [910, 614] width 24 height 15
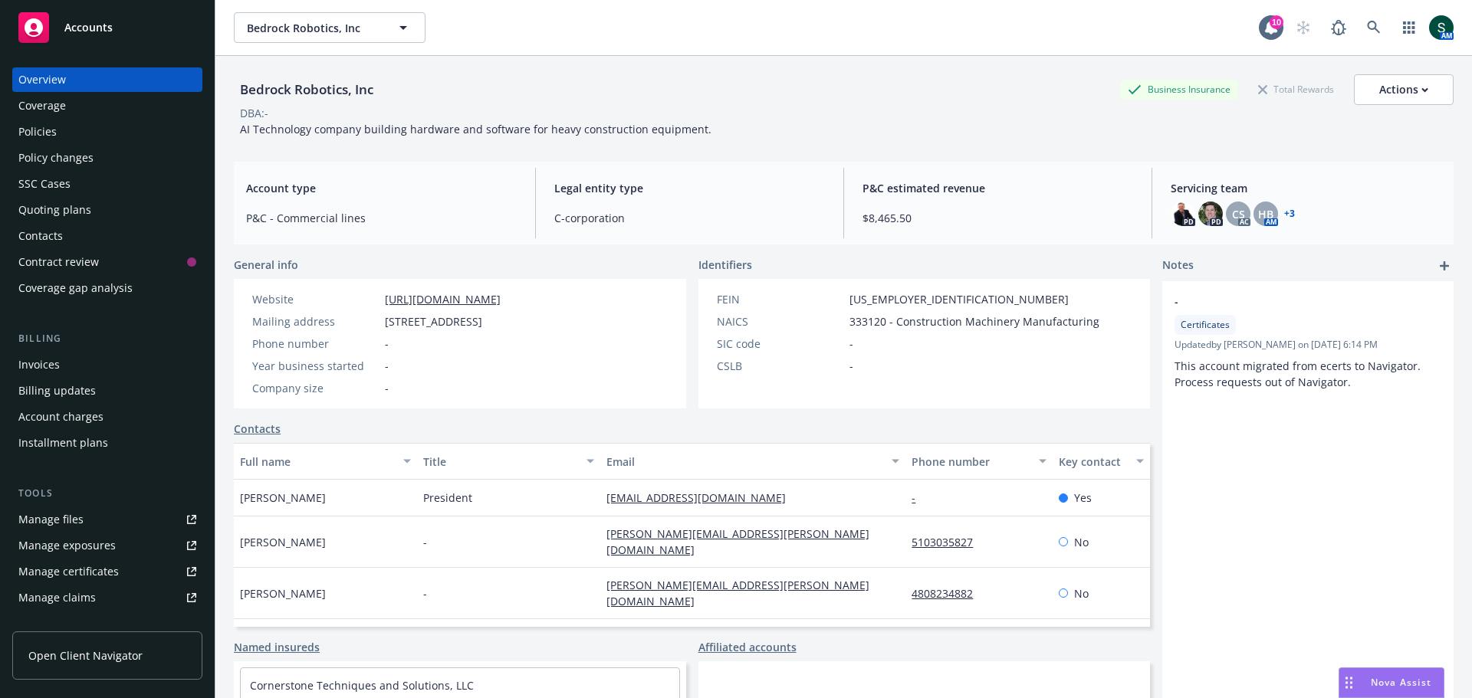
click at [38, 126] on div "Policies" at bounding box center [37, 132] width 38 height 25
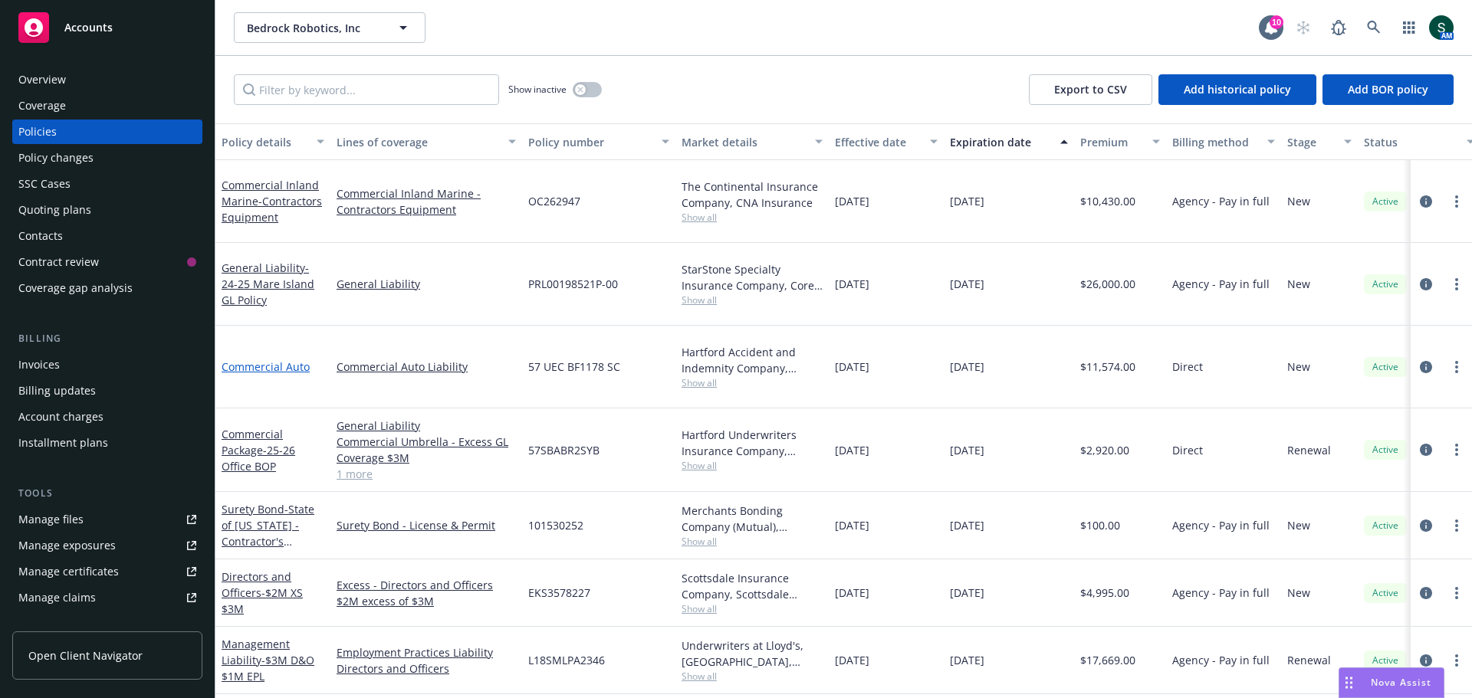
click at [259, 360] on link "Commercial Auto" at bounding box center [266, 367] width 88 height 15
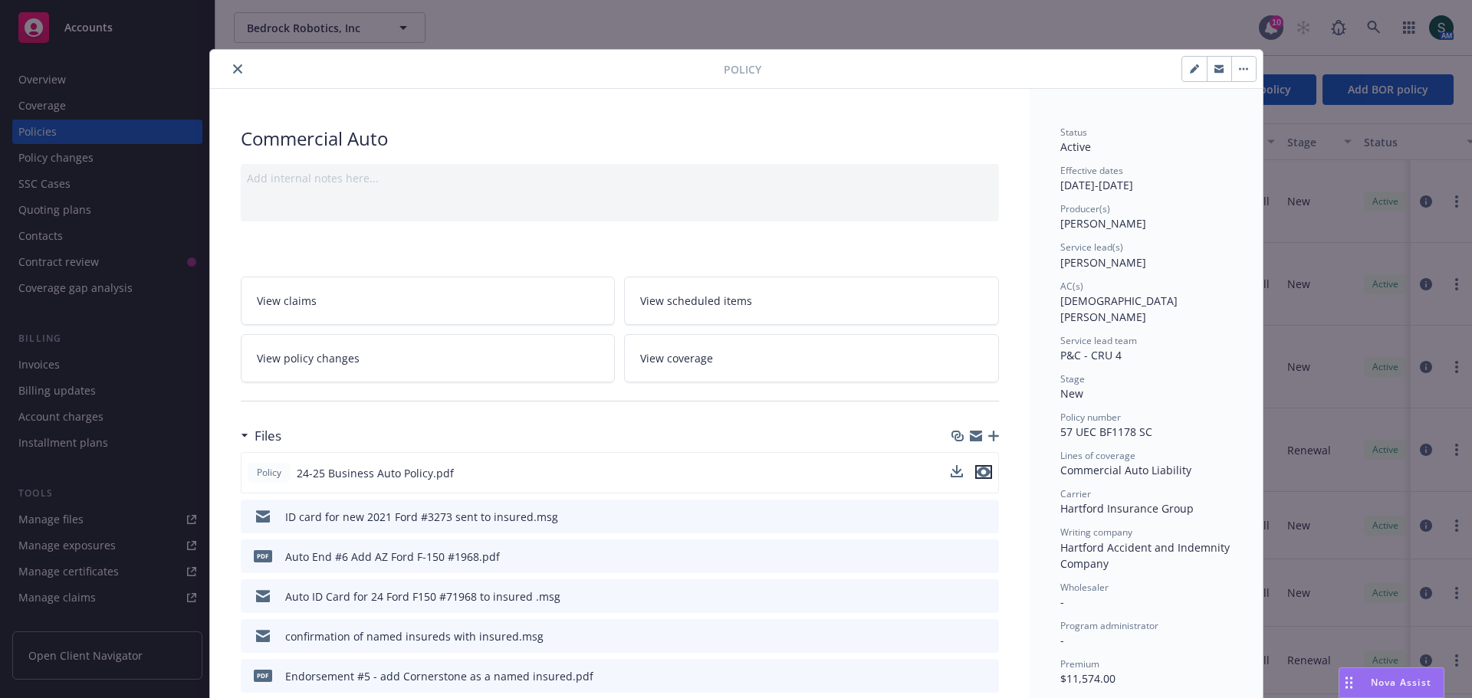
click at [982, 471] on icon "preview file" at bounding box center [984, 472] width 14 height 11
click at [238, 75] on button "close" at bounding box center [237, 69] width 18 height 18
